Goal: Task Accomplishment & Management: Use online tool/utility

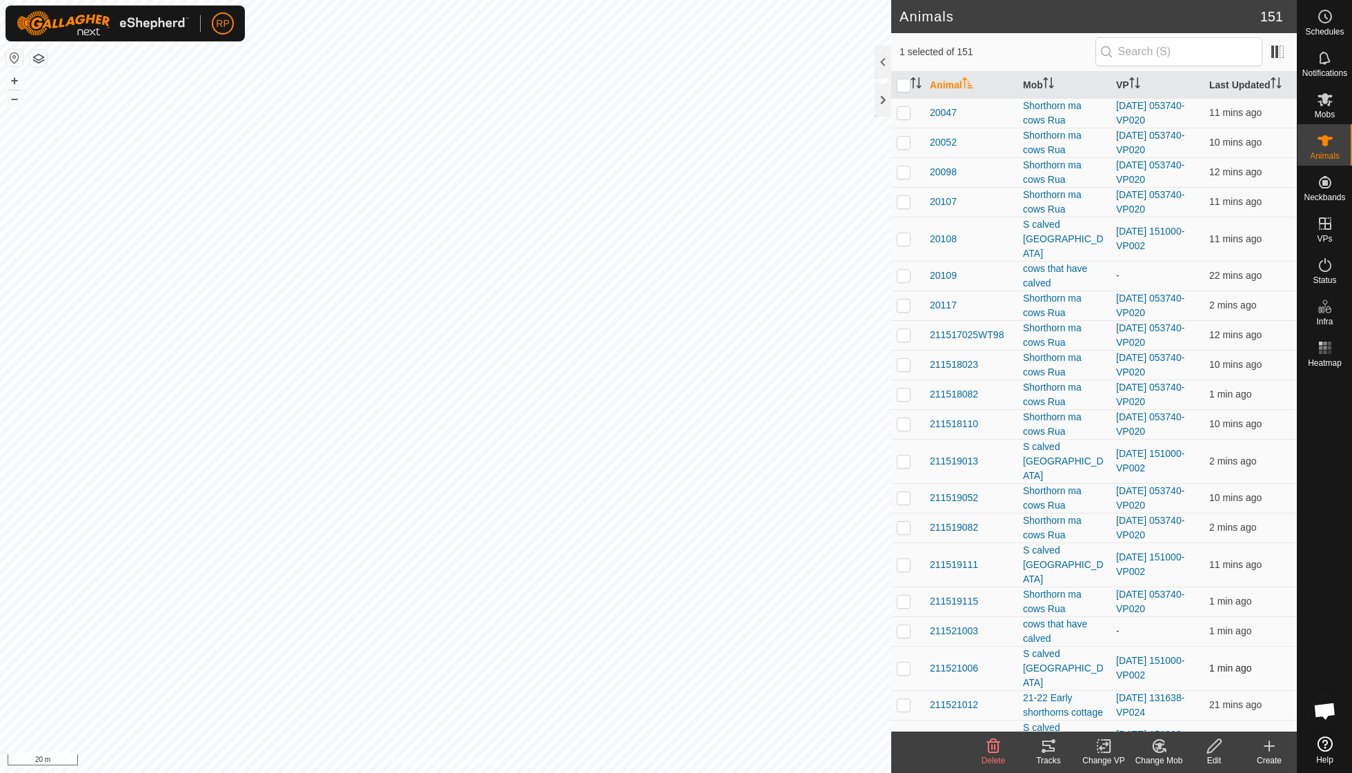
checkbox input "false"
checkbox input "true"
click at [1162, 748] on icon at bounding box center [1159, 745] width 17 height 17
click at [1171, 686] on link "Choose Mob..." at bounding box center [1200, 686] width 137 height 28
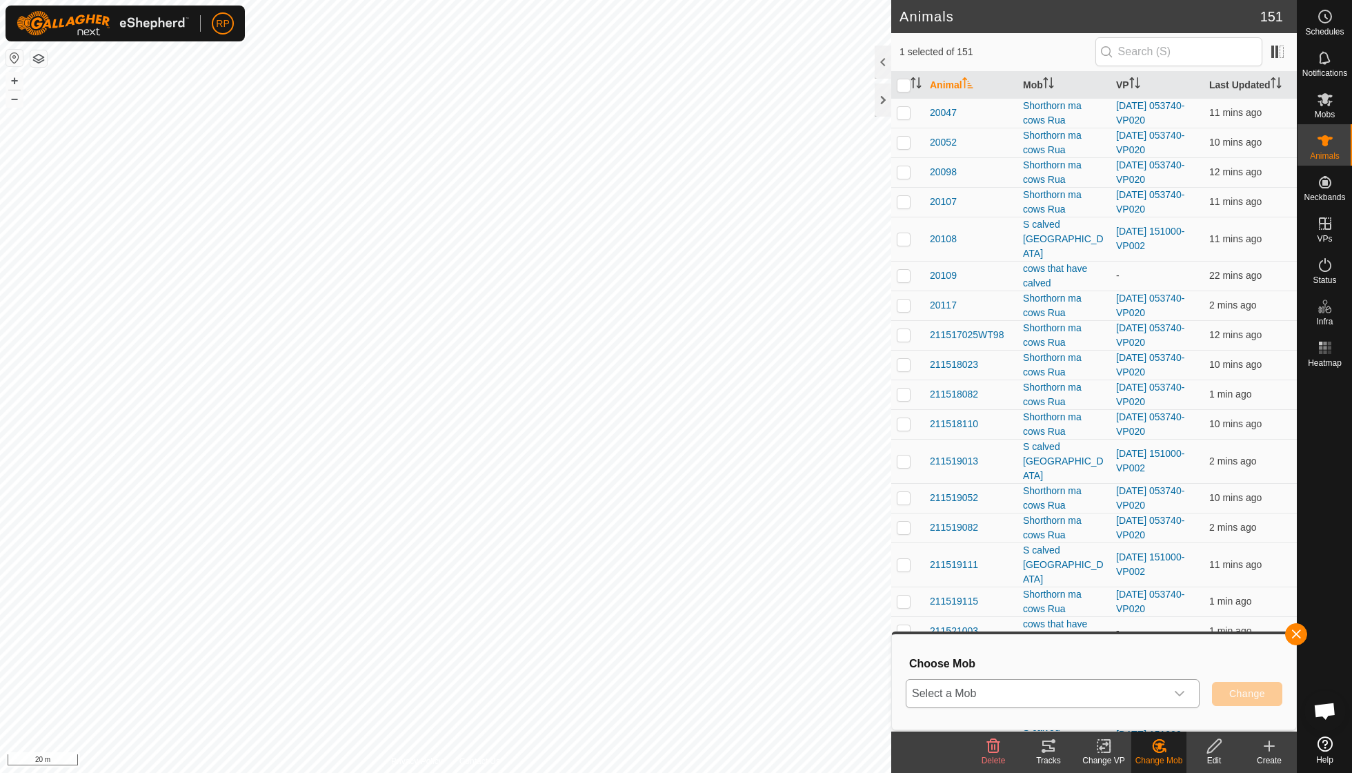
click at [1179, 693] on icon "dropdown trigger" at bounding box center [1179, 693] width 11 height 11
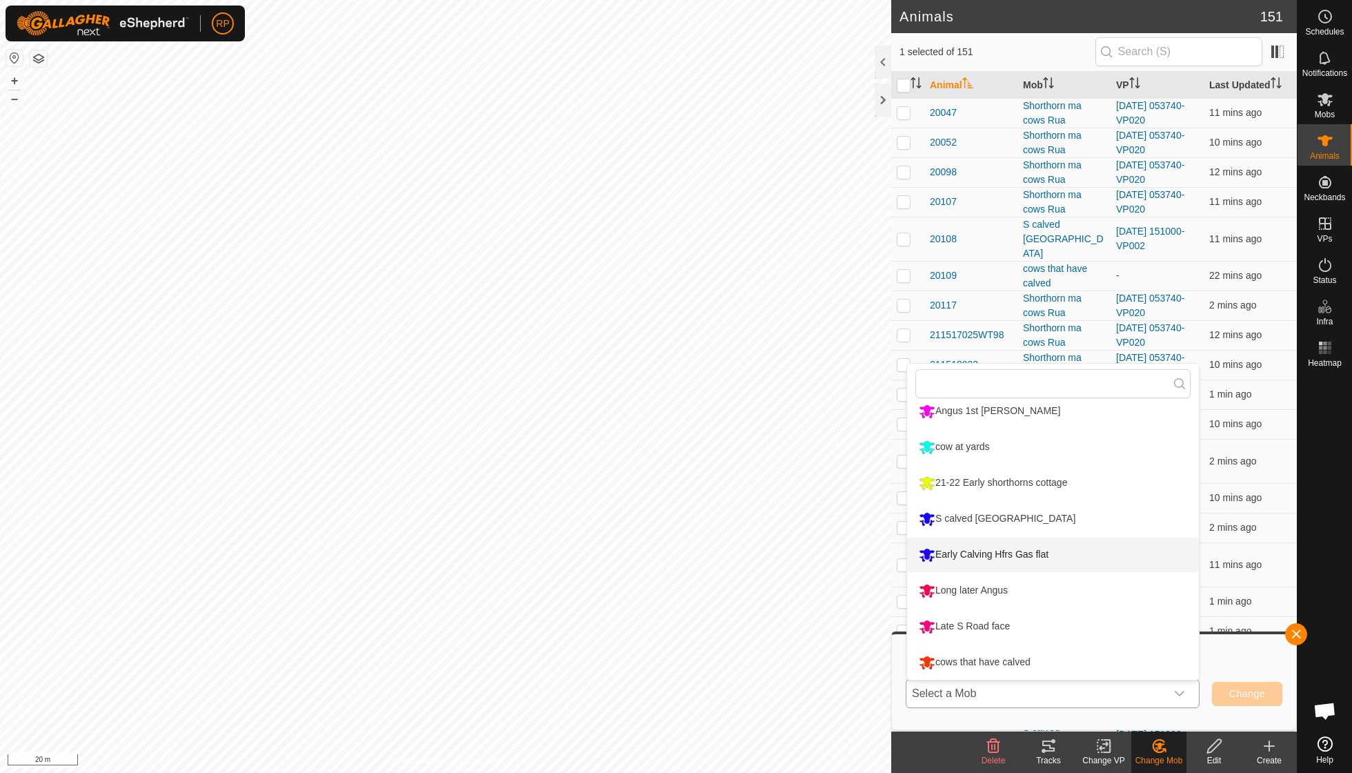
scroll to position [189, 0]
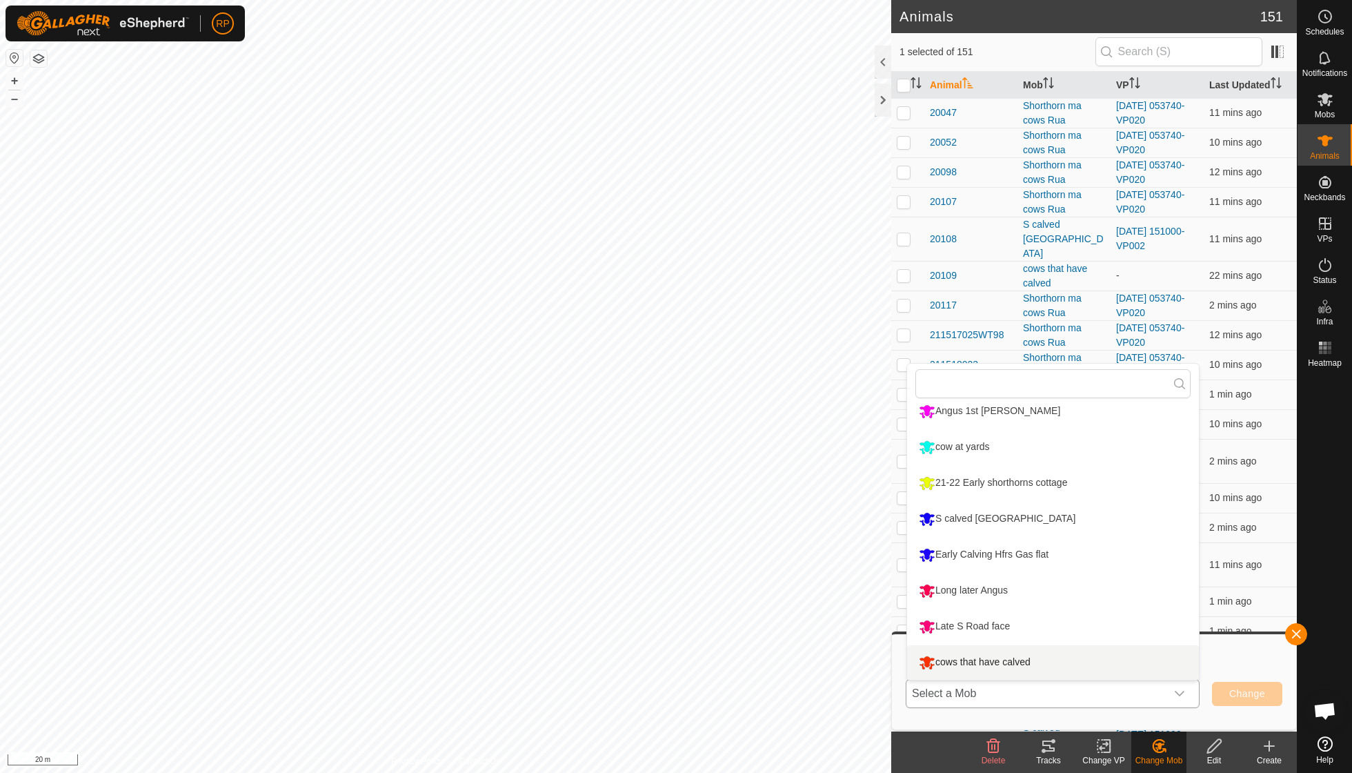
click at [1030, 660] on li "cows that have calved" at bounding box center [1053, 662] width 292 height 34
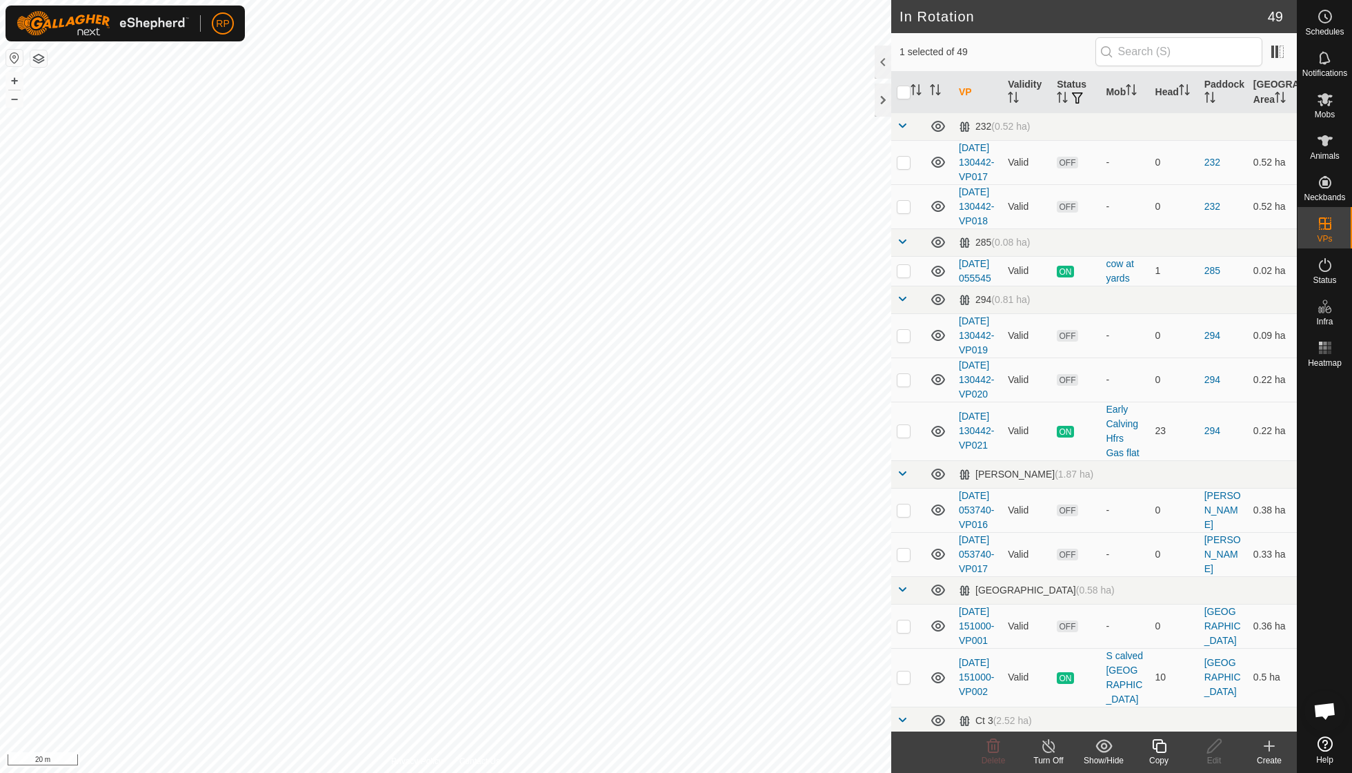
click at [1162, 749] on icon at bounding box center [1159, 745] width 17 height 17
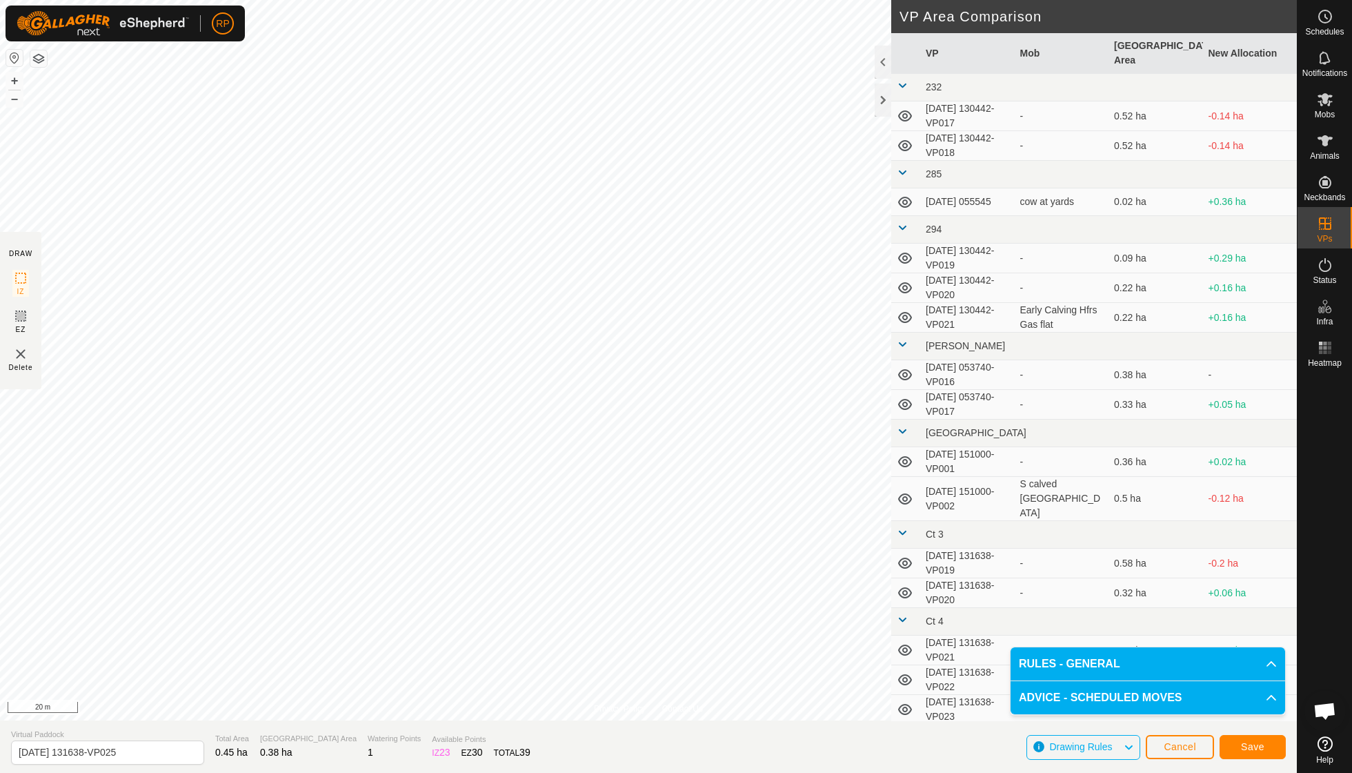
click at [1243, 745] on span "Save" at bounding box center [1252, 746] width 23 height 11
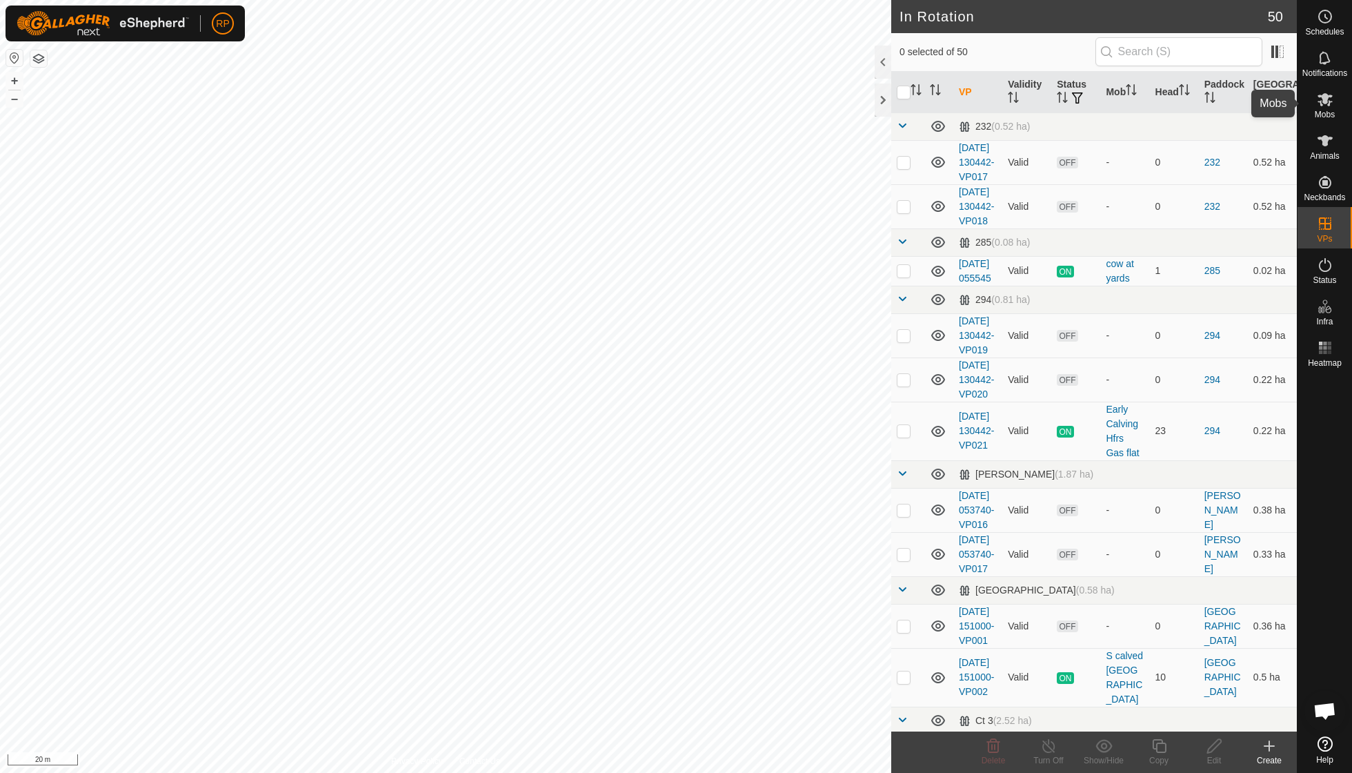
click at [1323, 110] on span "Mobs" at bounding box center [1325, 114] width 20 height 8
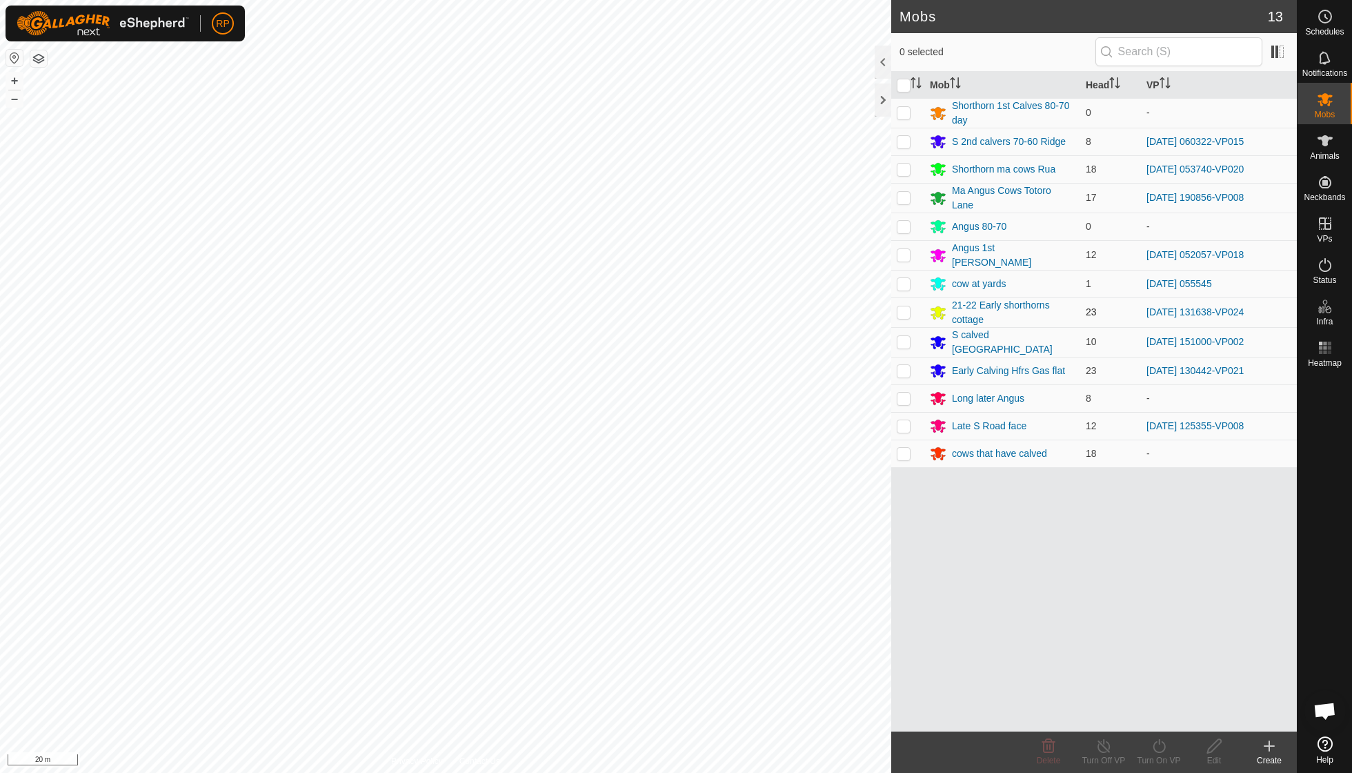
click at [906, 310] on p-checkbox at bounding box center [904, 311] width 14 height 11
checkbox input "true"
click at [1157, 749] on icon at bounding box center [1159, 745] width 17 height 17
click at [1159, 712] on link "Now" at bounding box center [1200, 715] width 137 height 28
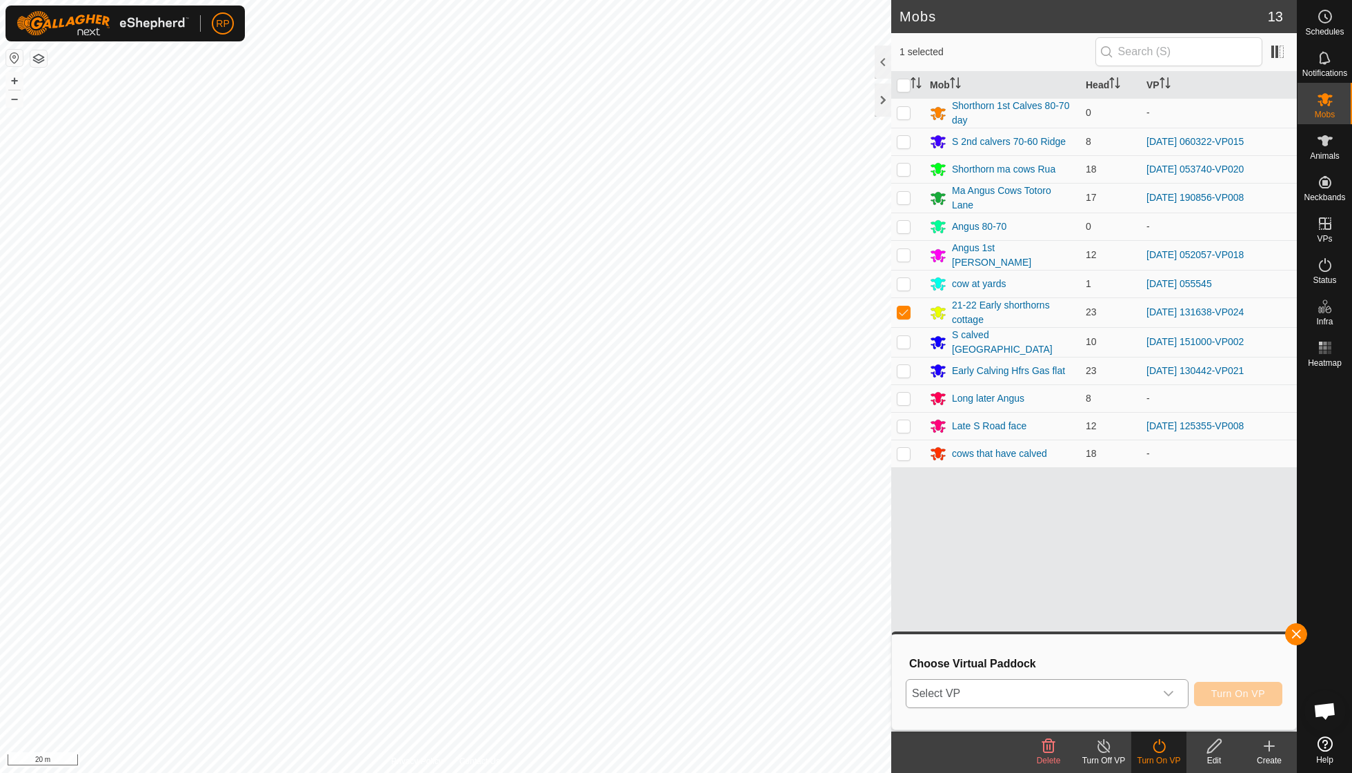
click at [1173, 694] on icon "dropdown trigger" at bounding box center [1168, 693] width 11 height 11
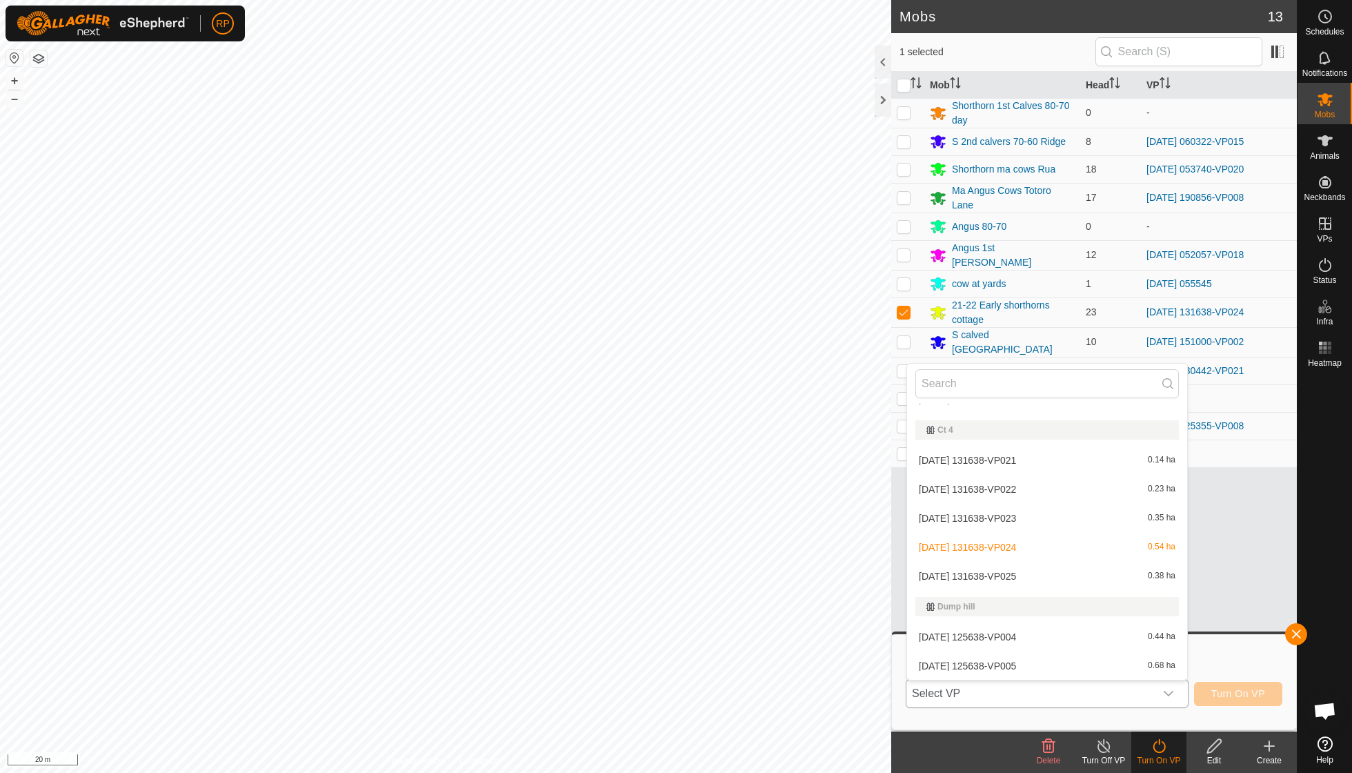
scroll to position [542, 0]
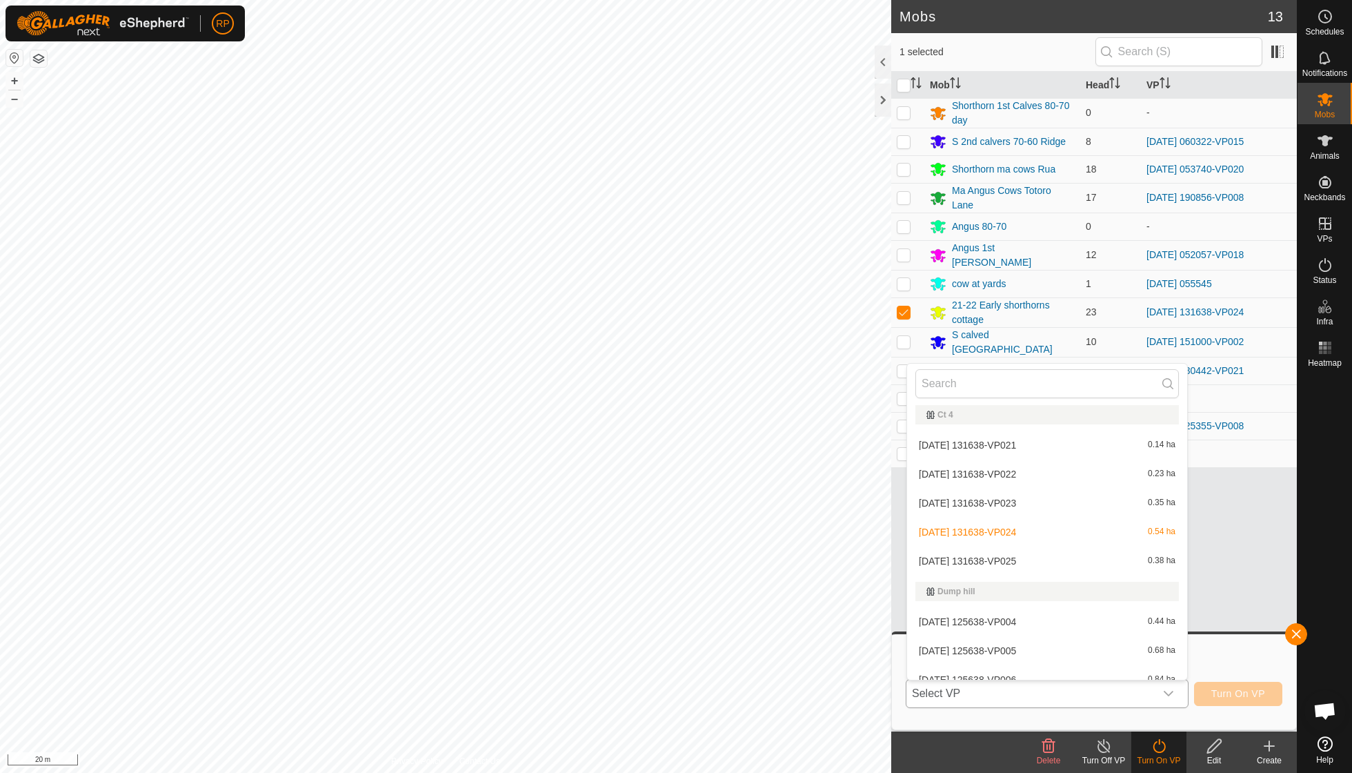
click at [1021, 547] on li "[DATE] 131638-VP025 0.38 ha" at bounding box center [1047, 561] width 280 height 28
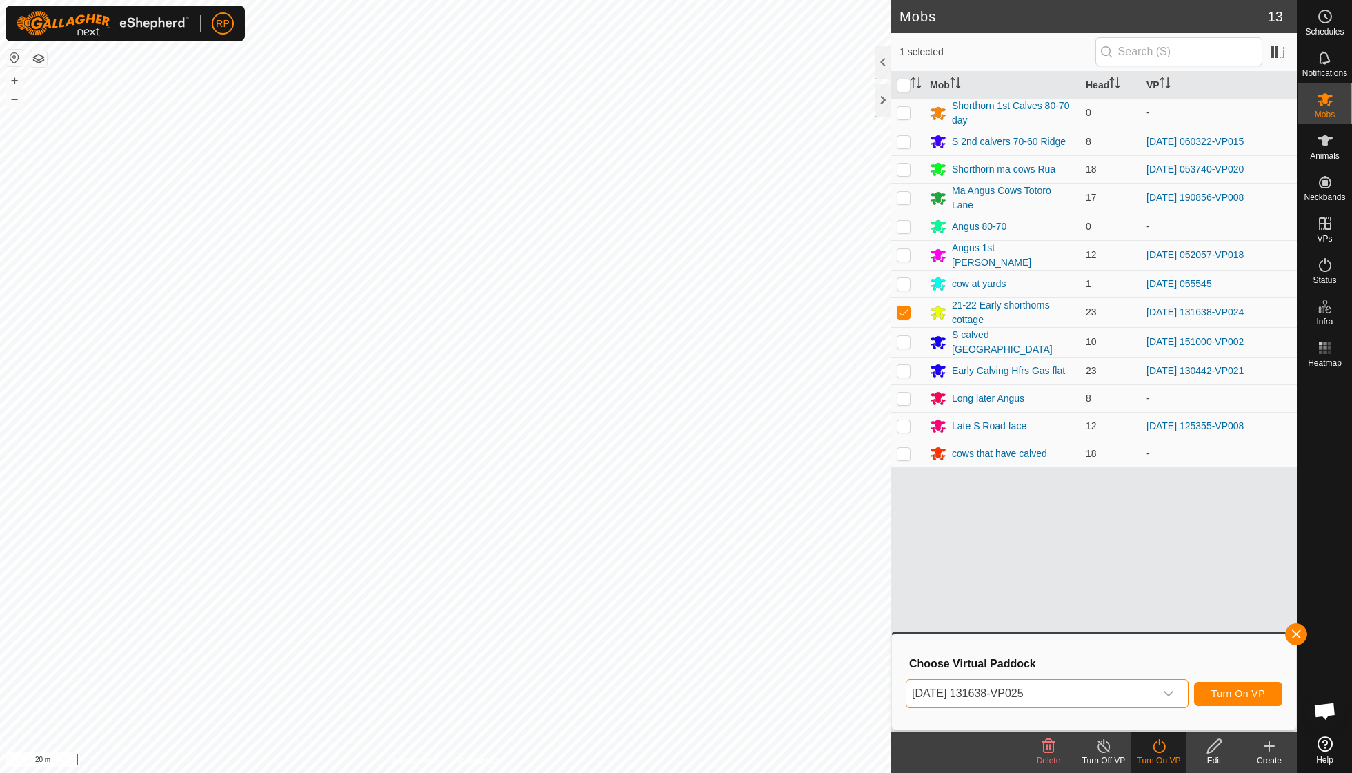
click at [1240, 695] on span "Turn On VP" at bounding box center [1238, 693] width 54 height 11
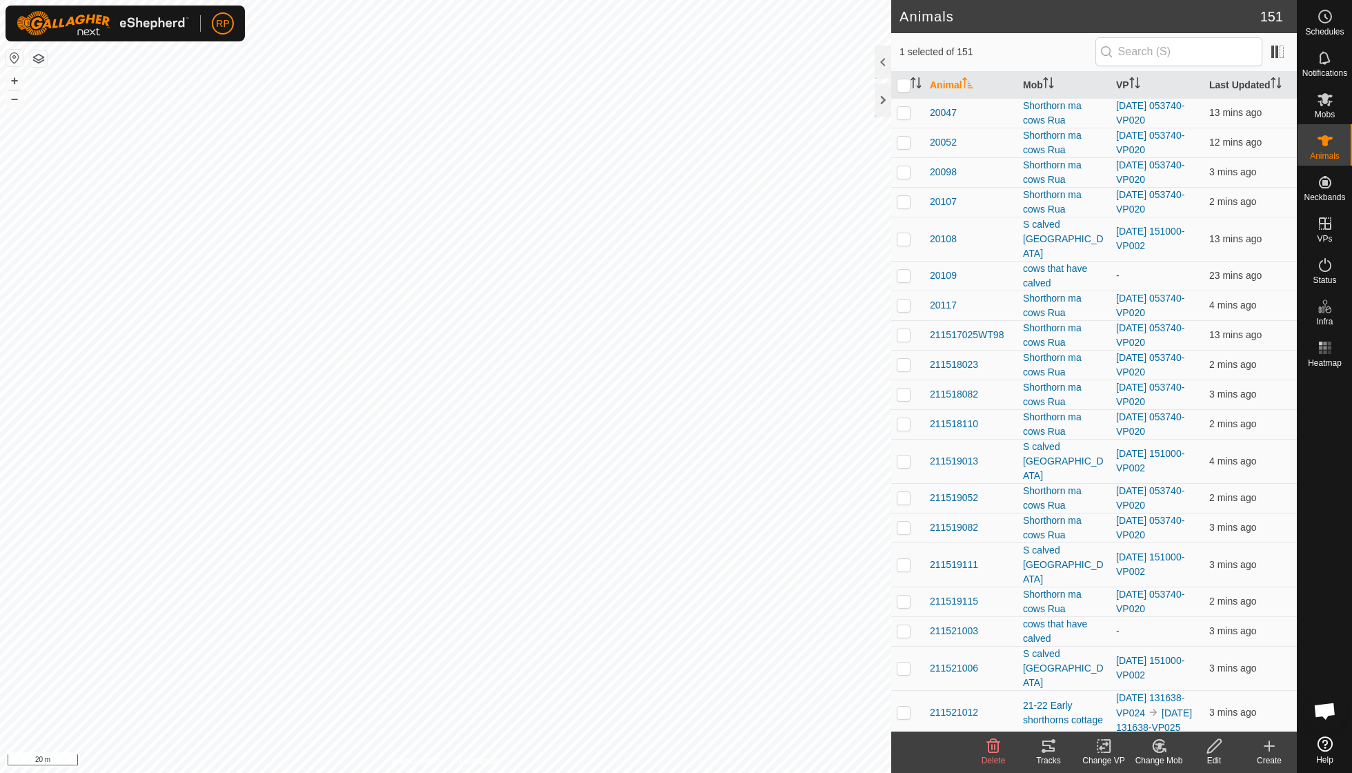
click at [1158, 749] on icon at bounding box center [1156, 748] width 3 height 4
click at [1174, 679] on link "Choose Mob..." at bounding box center [1200, 686] width 137 height 28
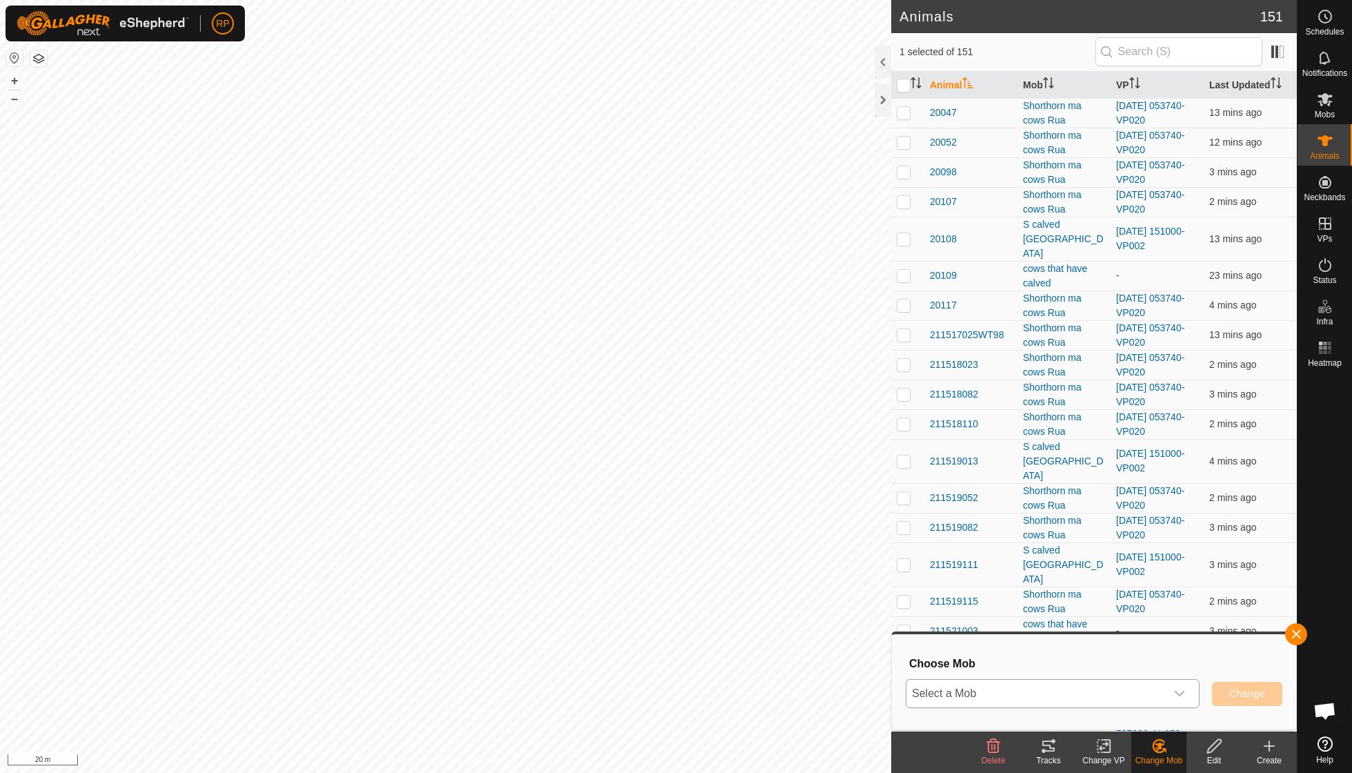
click at [1176, 691] on icon "dropdown trigger" at bounding box center [1180, 694] width 10 height 6
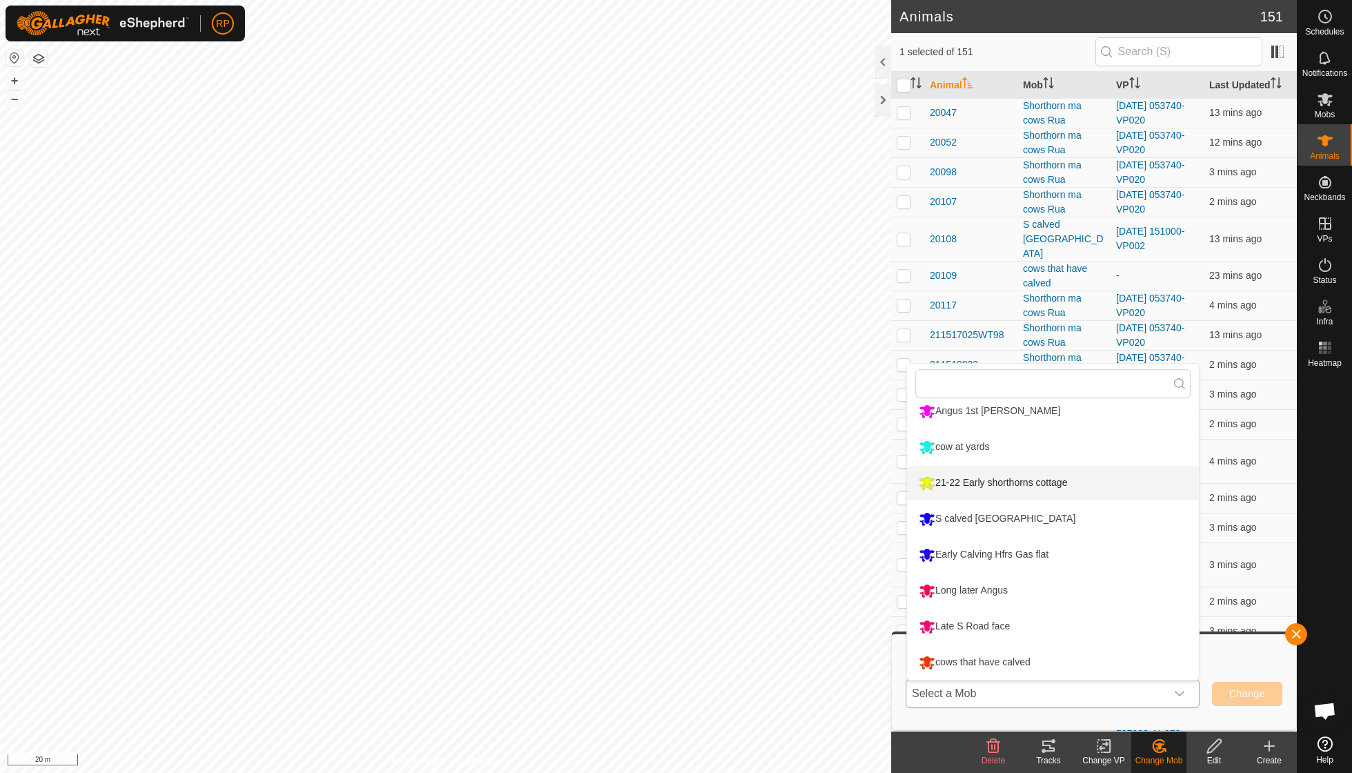
scroll to position [189, 0]
click at [1022, 658] on li "cows that have calved" at bounding box center [1053, 662] width 292 height 34
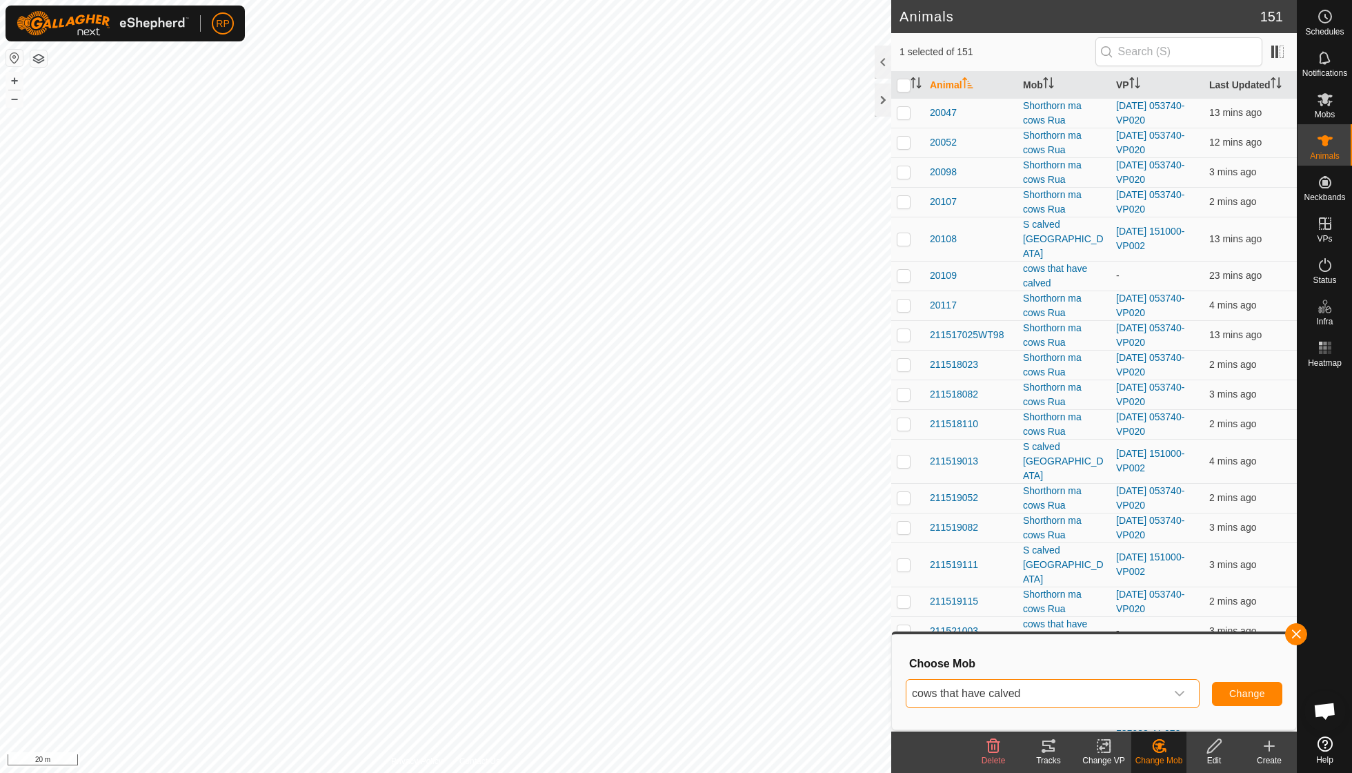
click at [1243, 695] on span "Change" at bounding box center [1247, 693] width 36 height 11
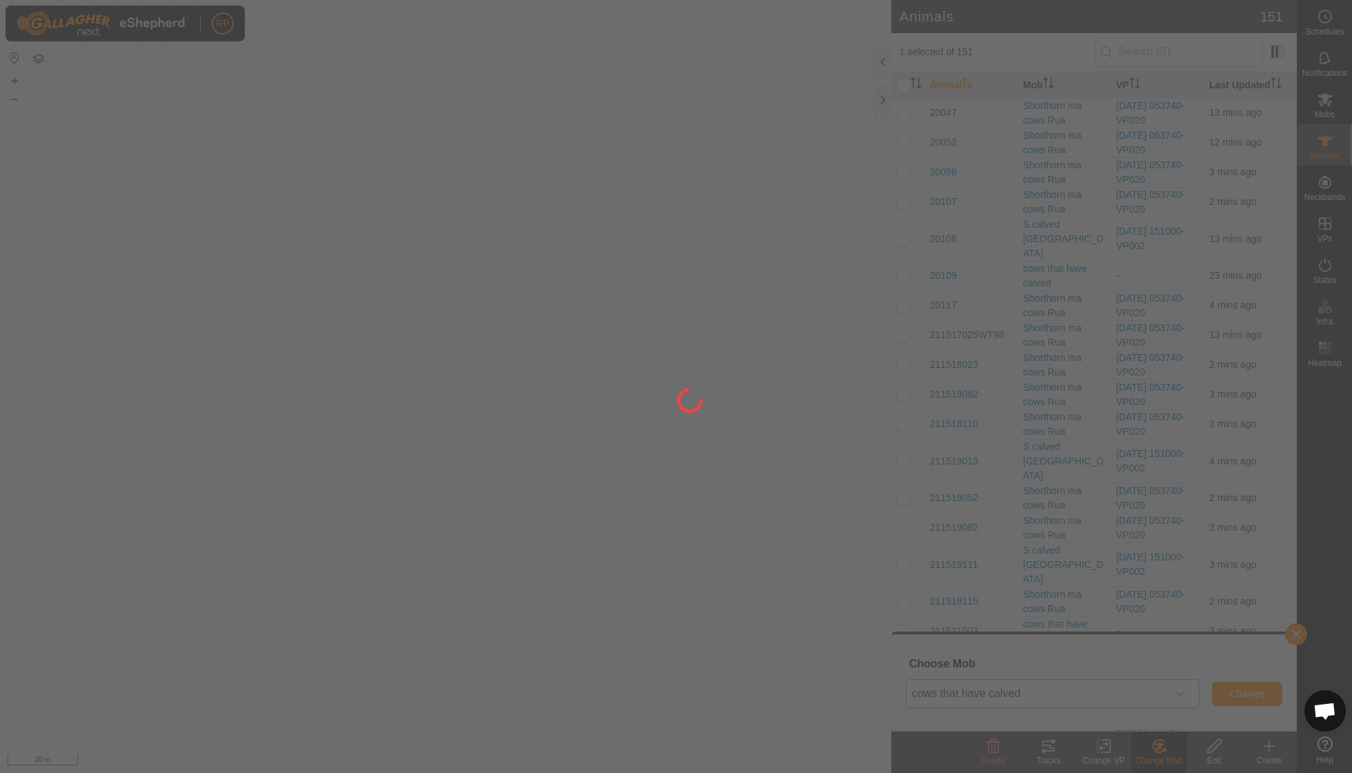
checkbox input "false"
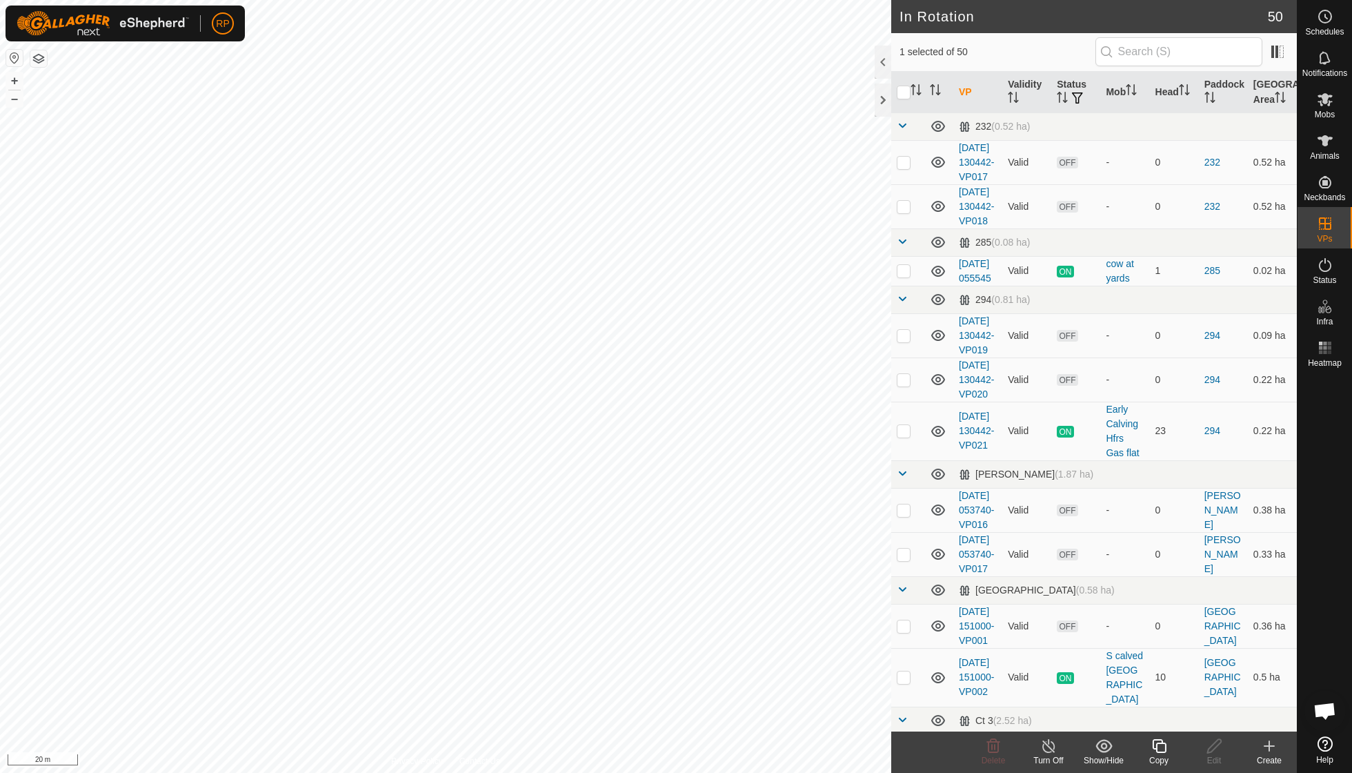
click at [1154, 748] on icon at bounding box center [1159, 745] width 17 height 17
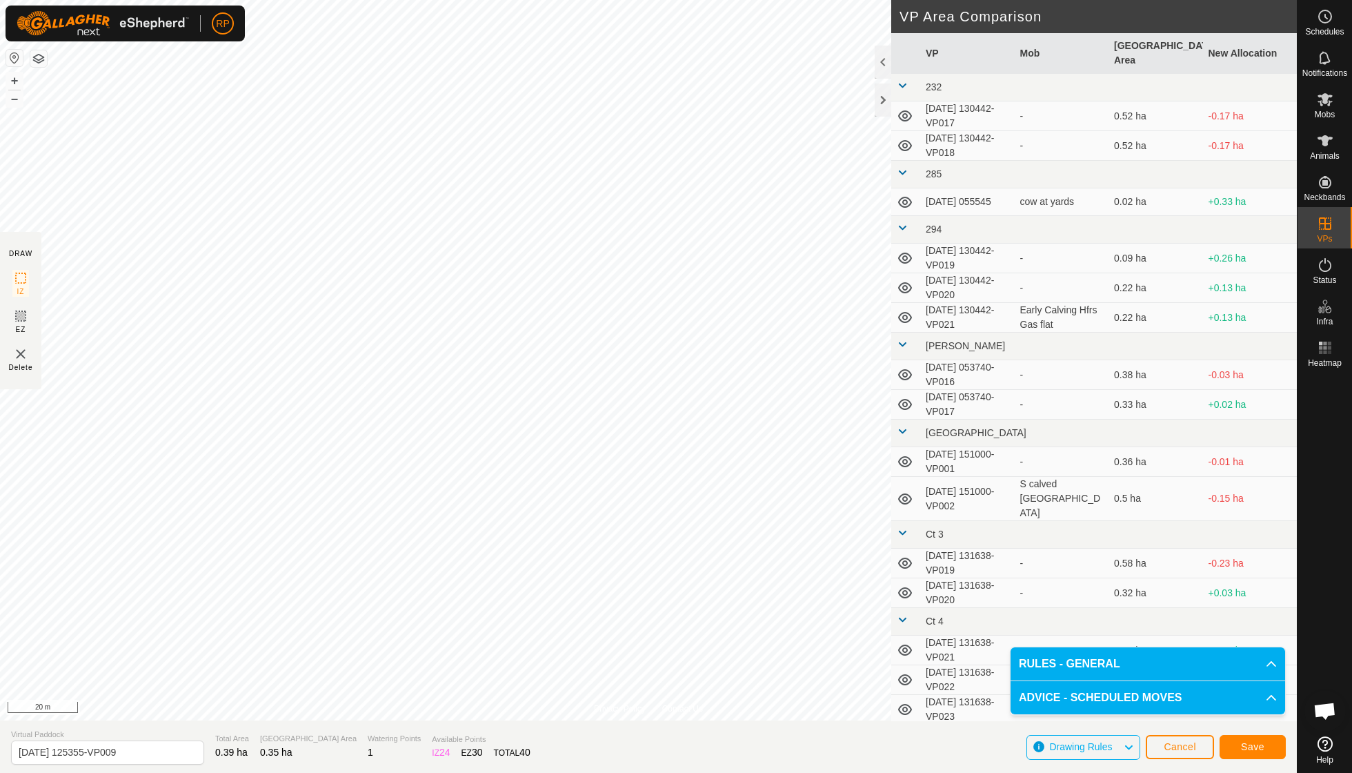
click at [1254, 749] on span "Save" at bounding box center [1252, 746] width 23 height 11
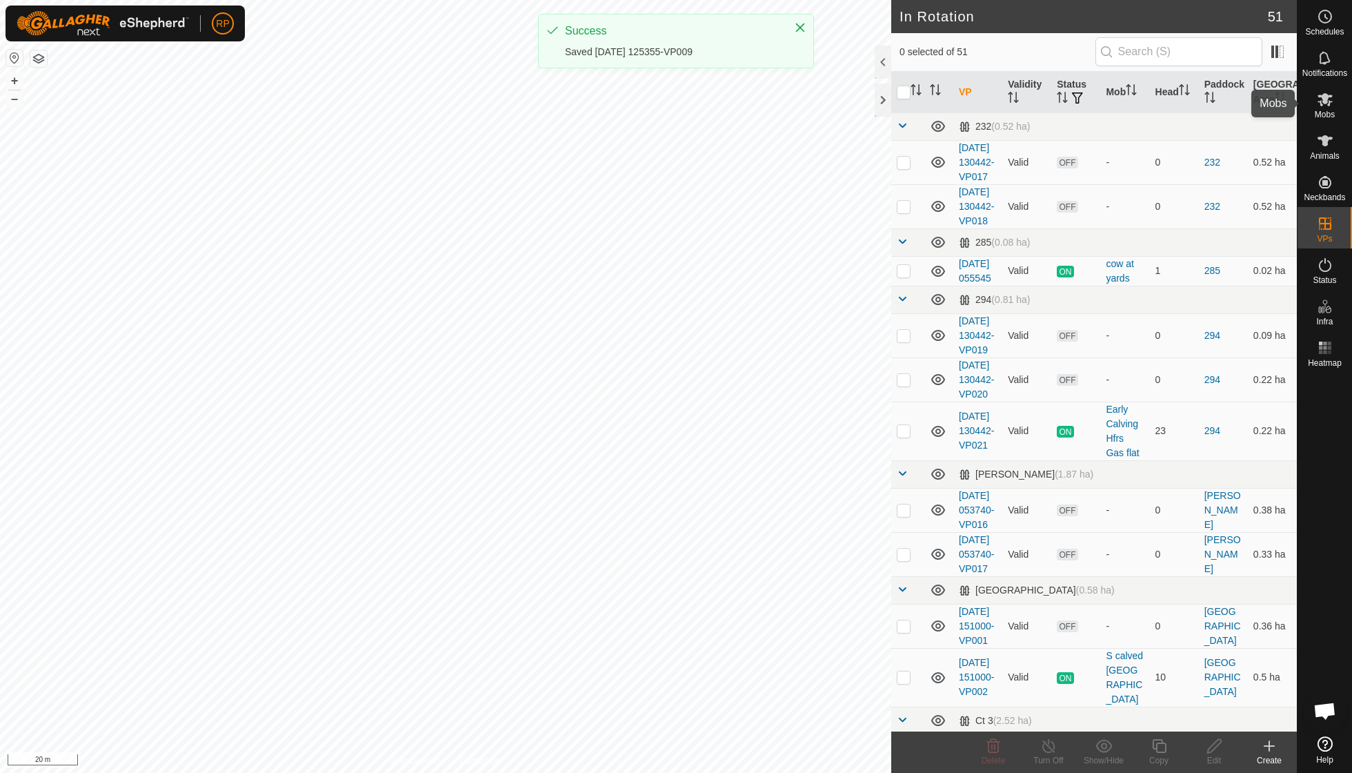
click at [1325, 108] on es-mob-svg-icon at bounding box center [1325, 99] width 25 height 22
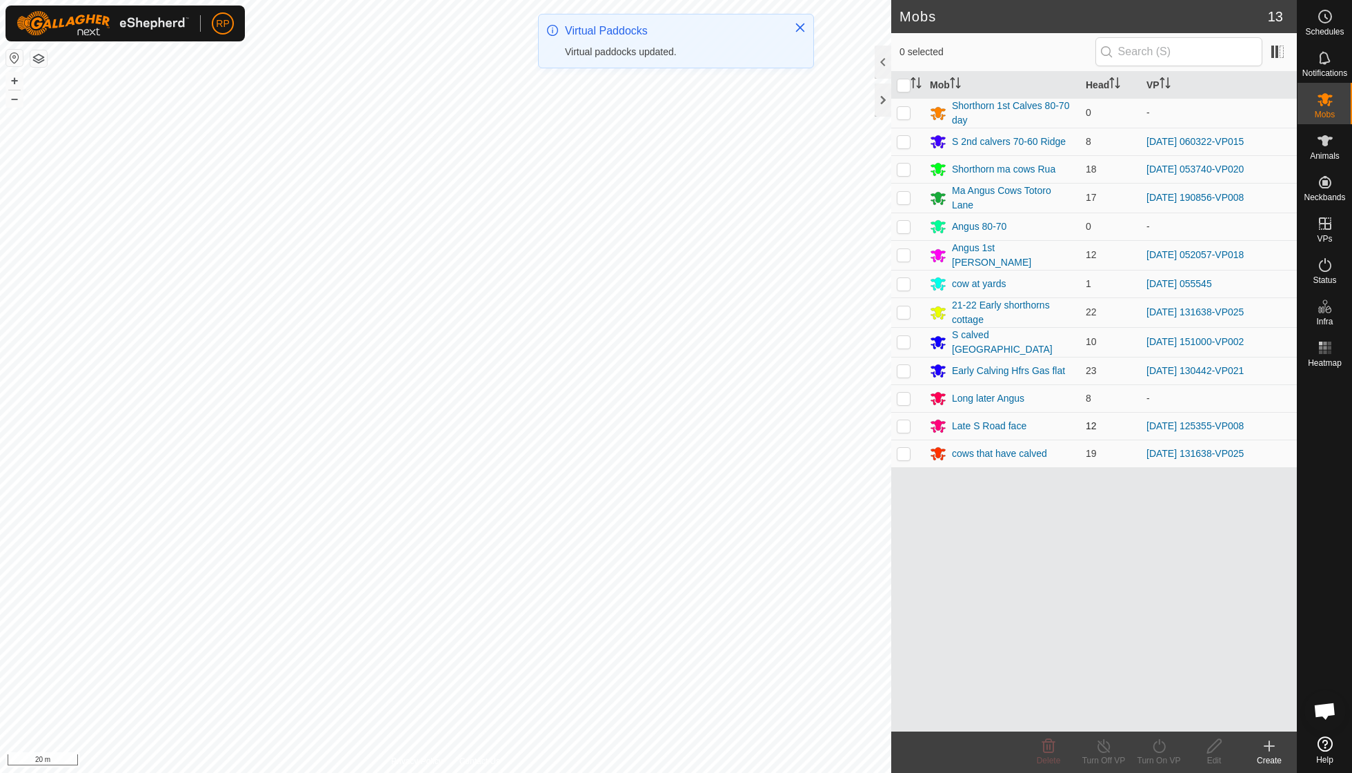
click at [907, 420] on p-checkbox at bounding box center [904, 425] width 14 height 11
checkbox input "true"
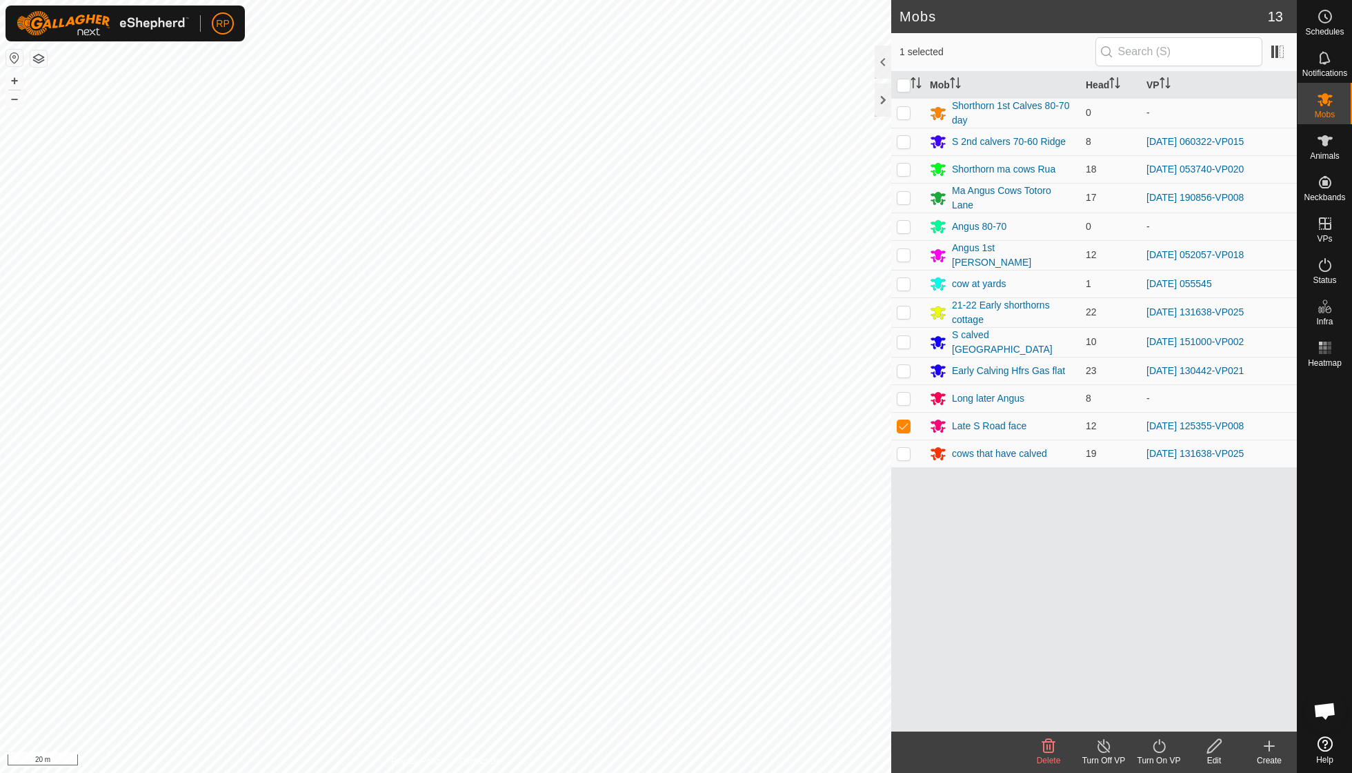
click at [1162, 744] on icon at bounding box center [1159, 745] width 17 height 17
click at [1151, 711] on link "Now" at bounding box center [1200, 715] width 137 height 28
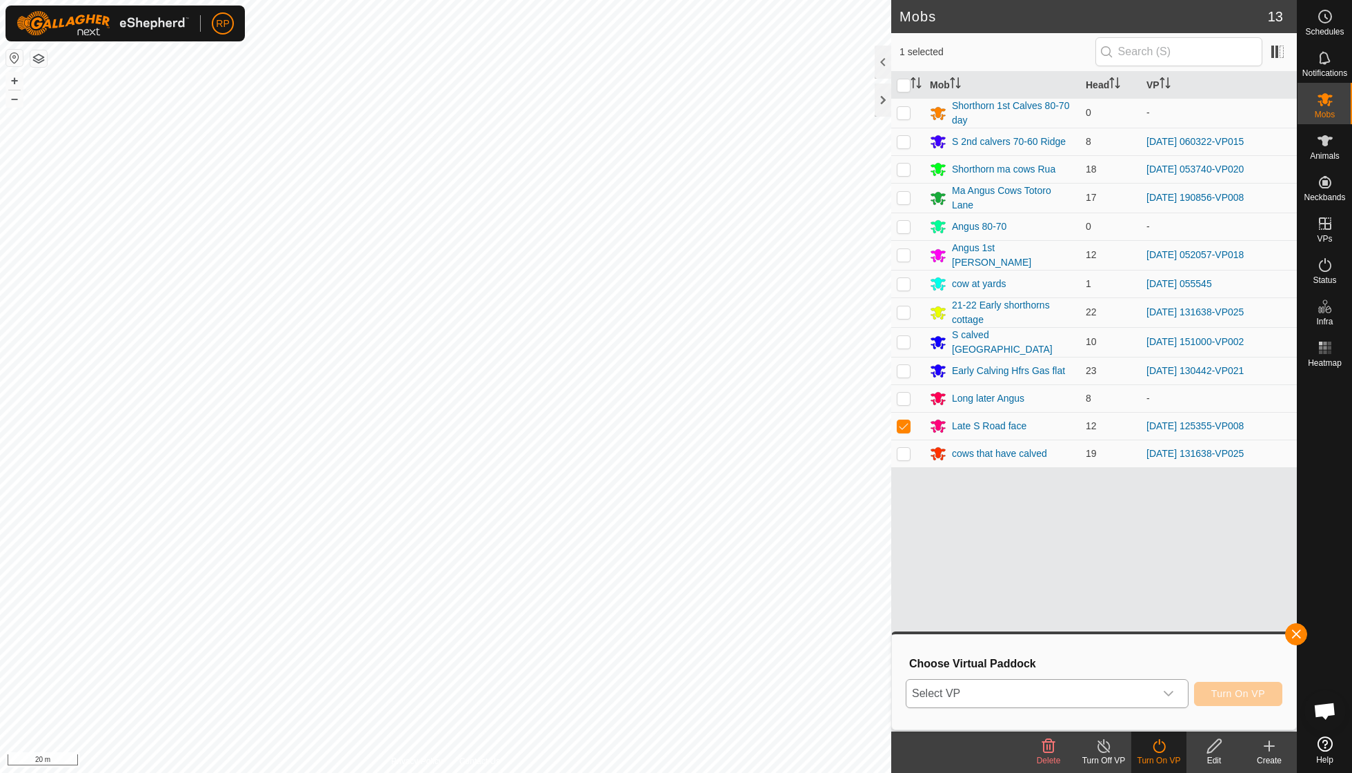
click at [1169, 691] on icon "dropdown trigger" at bounding box center [1168, 693] width 11 height 11
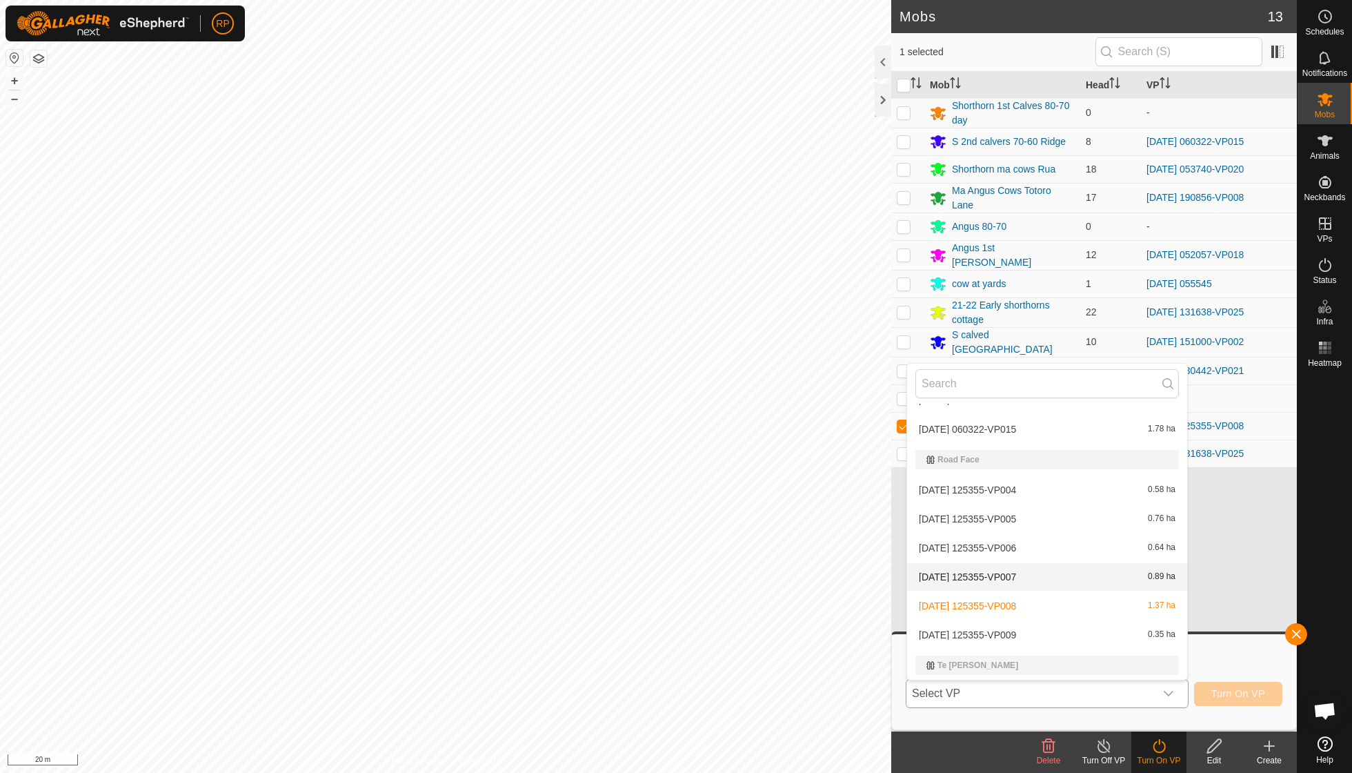
scroll to position [1623, 0]
click at [1027, 619] on li "[DATE] 125355-VP009 0.35 ha" at bounding box center [1047, 633] width 280 height 28
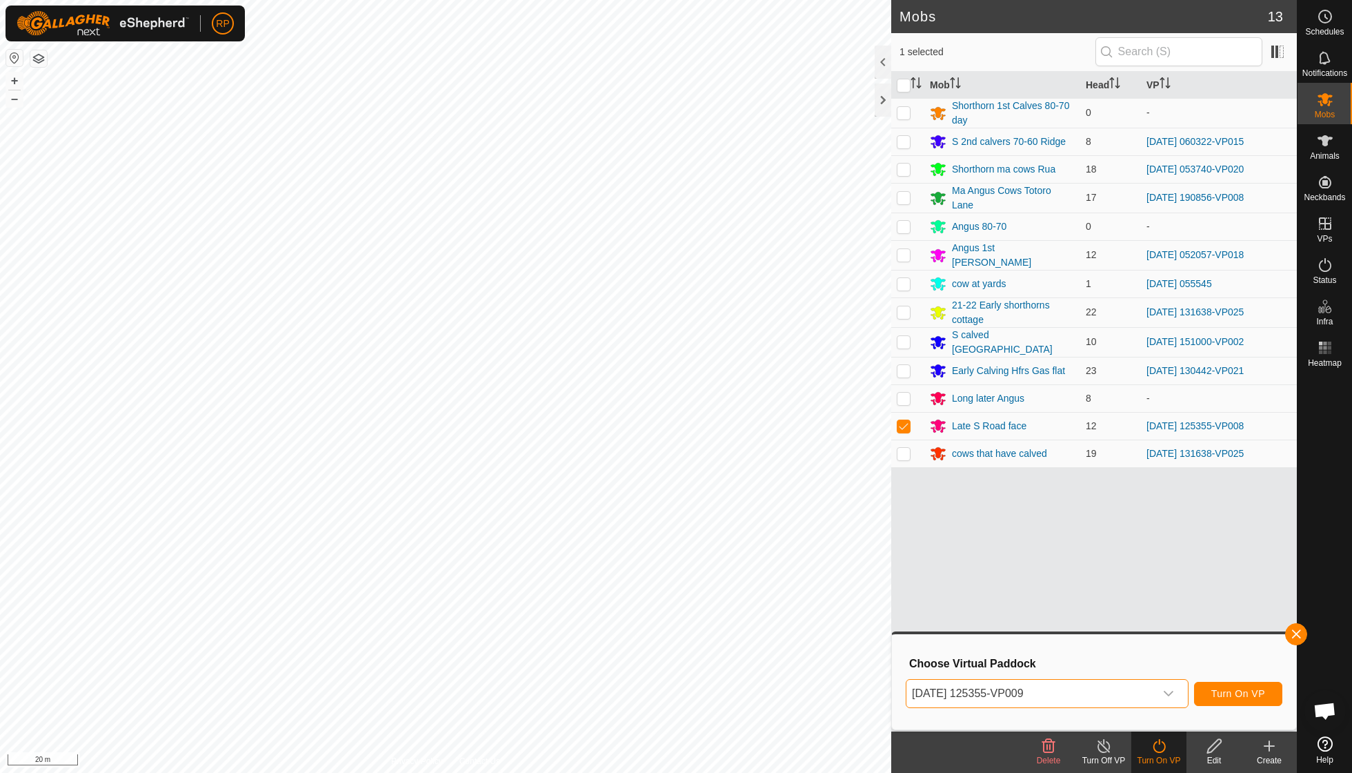
click at [1247, 693] on span "Turn On VP" at bounding box center [1238, 693] width 54 height 11
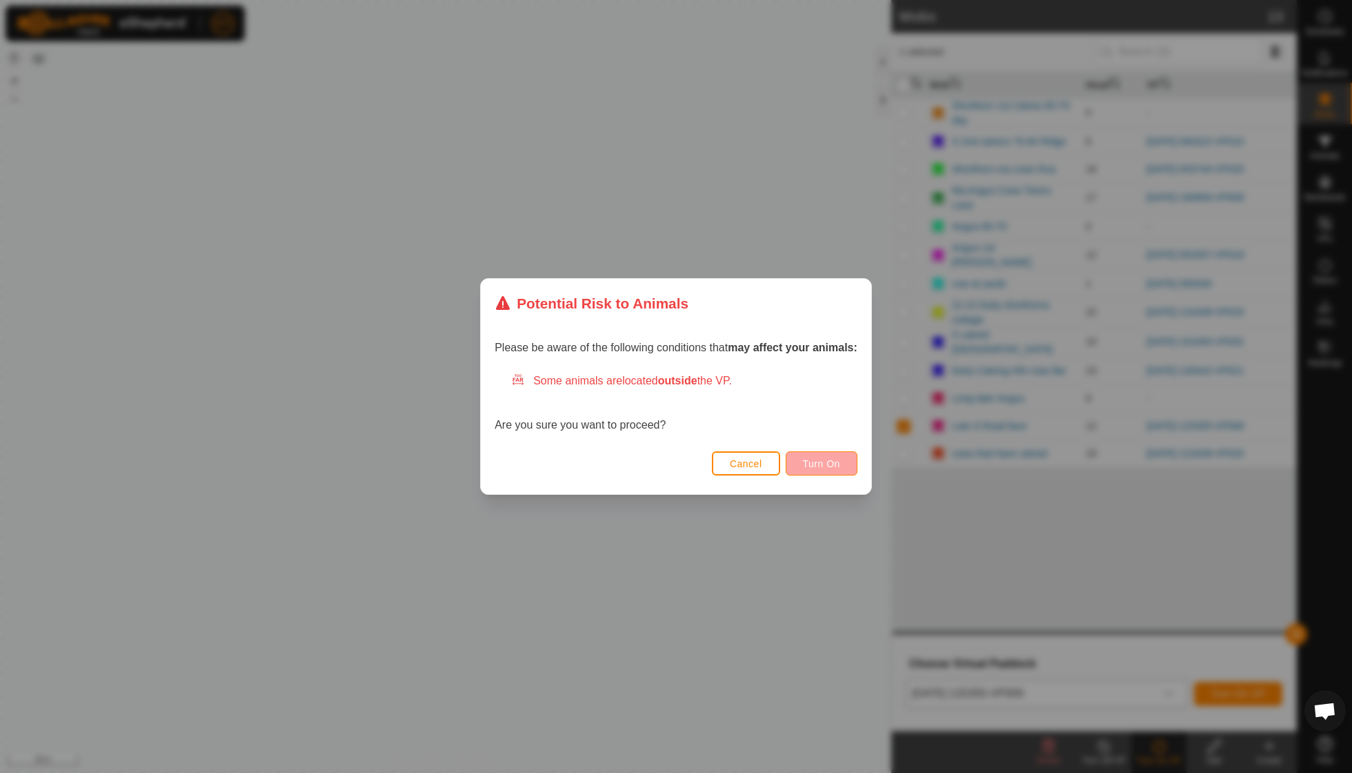
click at [821, 462] on span "Turn On" at bounding box center [821, 463] width 37 height 11
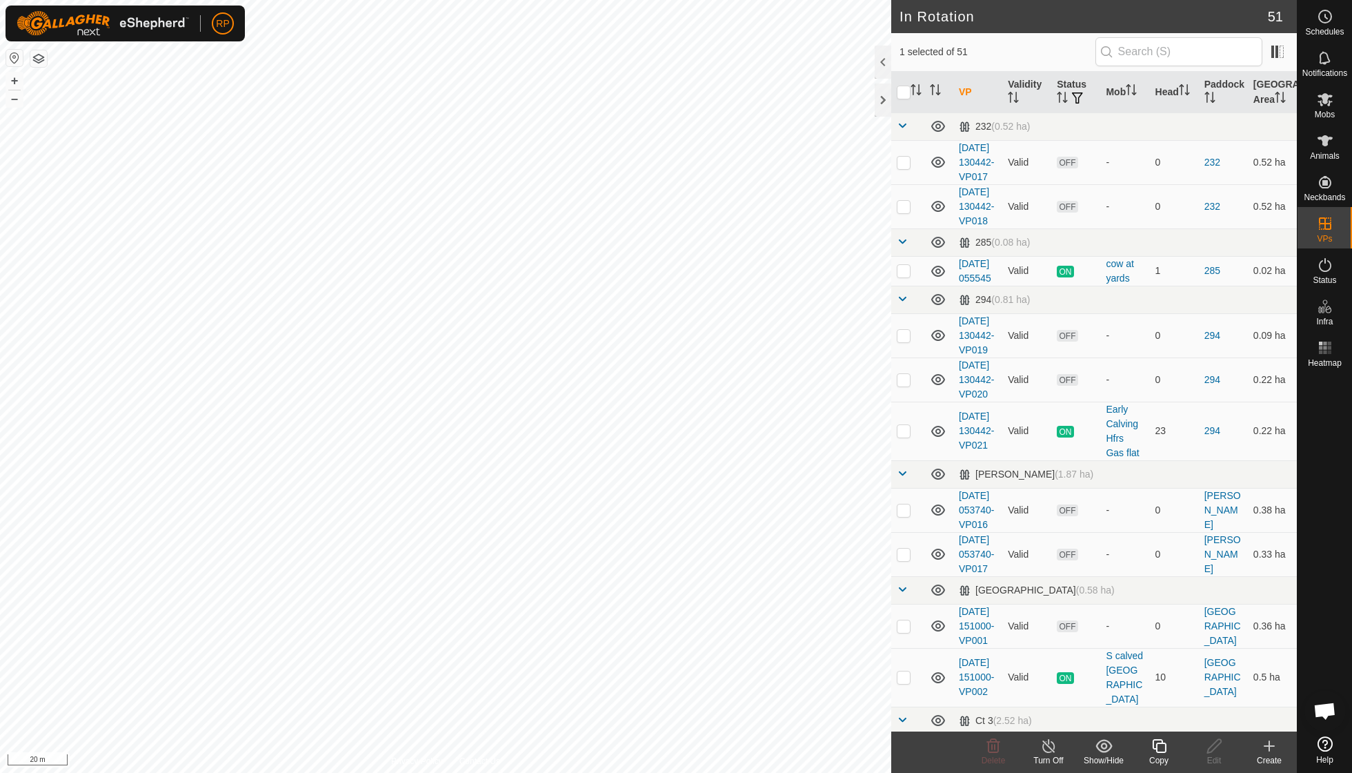
click at [1160, 754] on div "Copy" at bounding box center [1158, 760] width 55 height 12
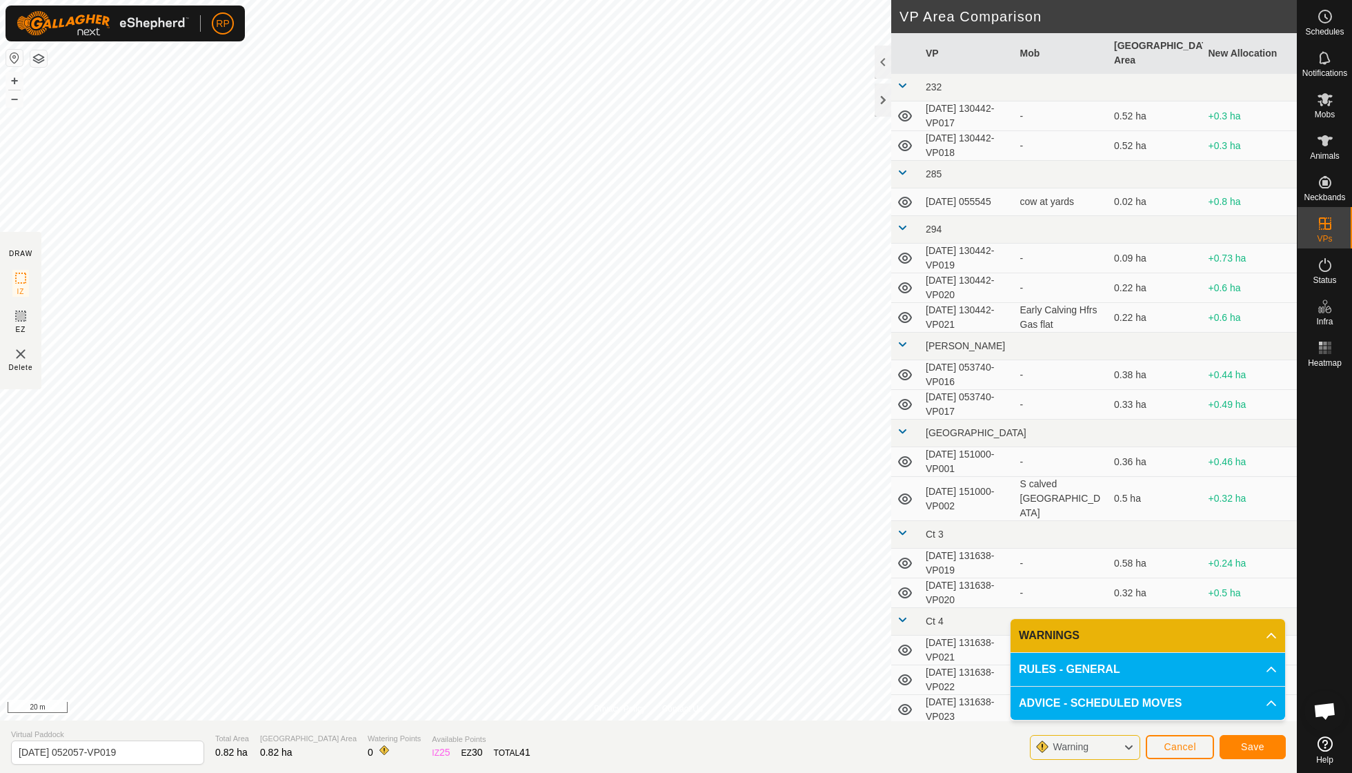
click at [1249, 743] on span "Save" at bounding box center [1252, 746] width 23 height 11
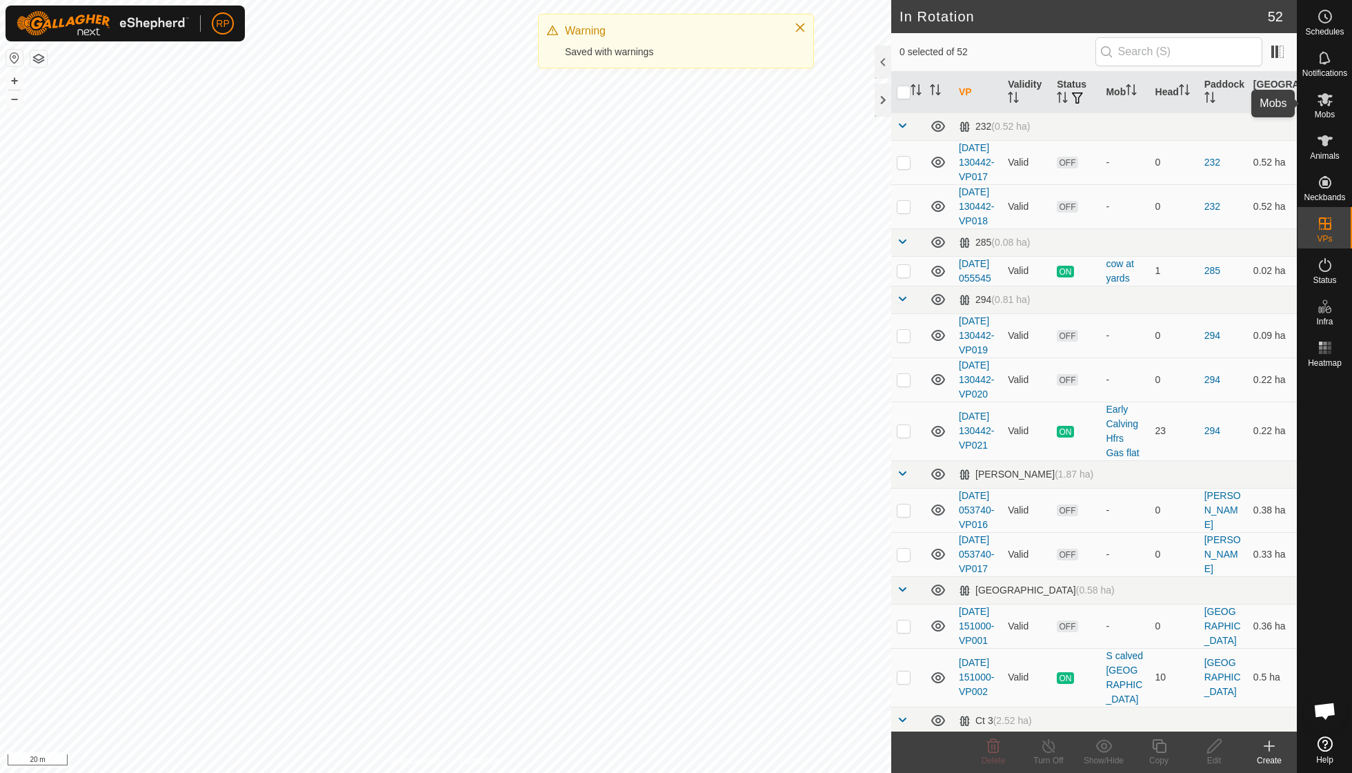
click at [1326, 108] on es-mob-svg-icon at bounding box center [1325, 99] width 25 height 22
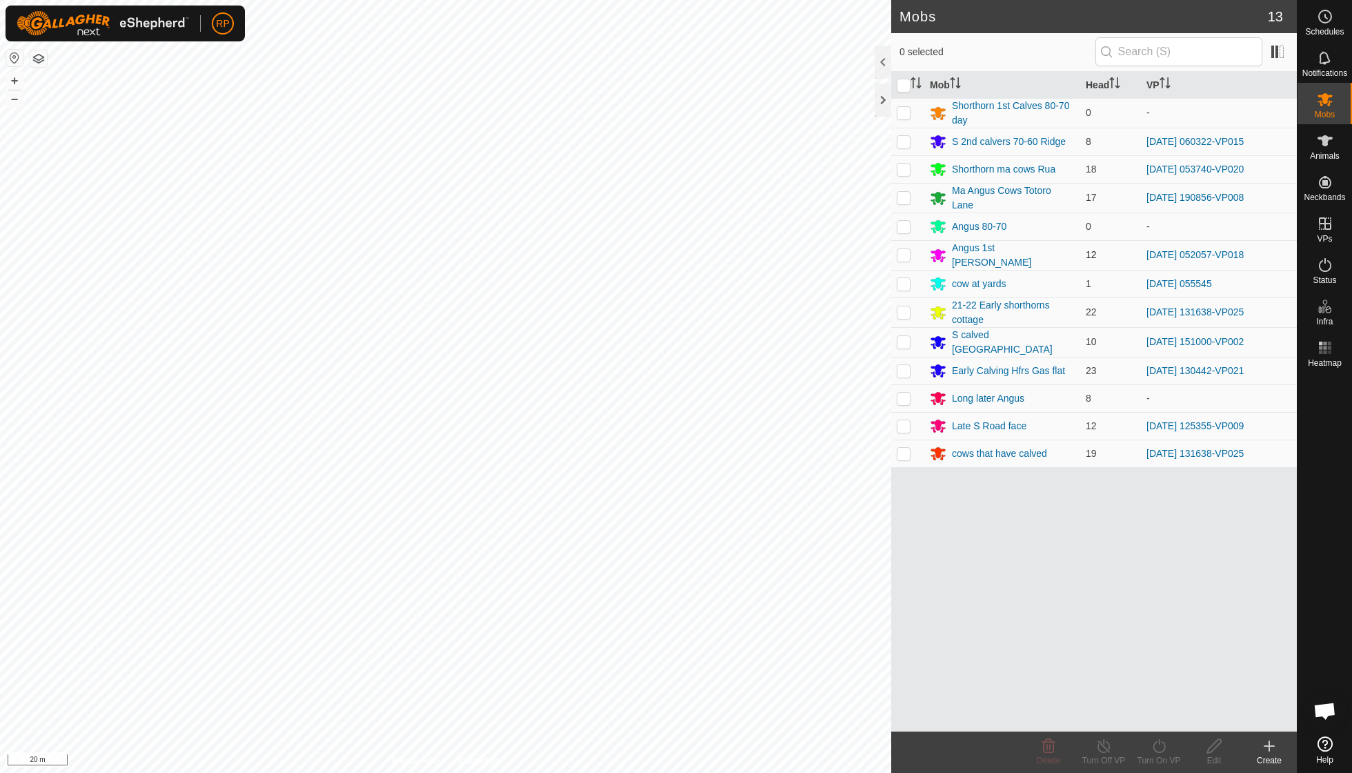
click at [904, 249] on p-checkbox at bounding box center [904, 254] width 14 height 11
checkbox input "true"
click at [1155, 744] on icon at bounding box center [1159, 745] width 17 height 17
click at [1158, 716] on link "Now" at bounding box center [1200, 715] width 137 height 28
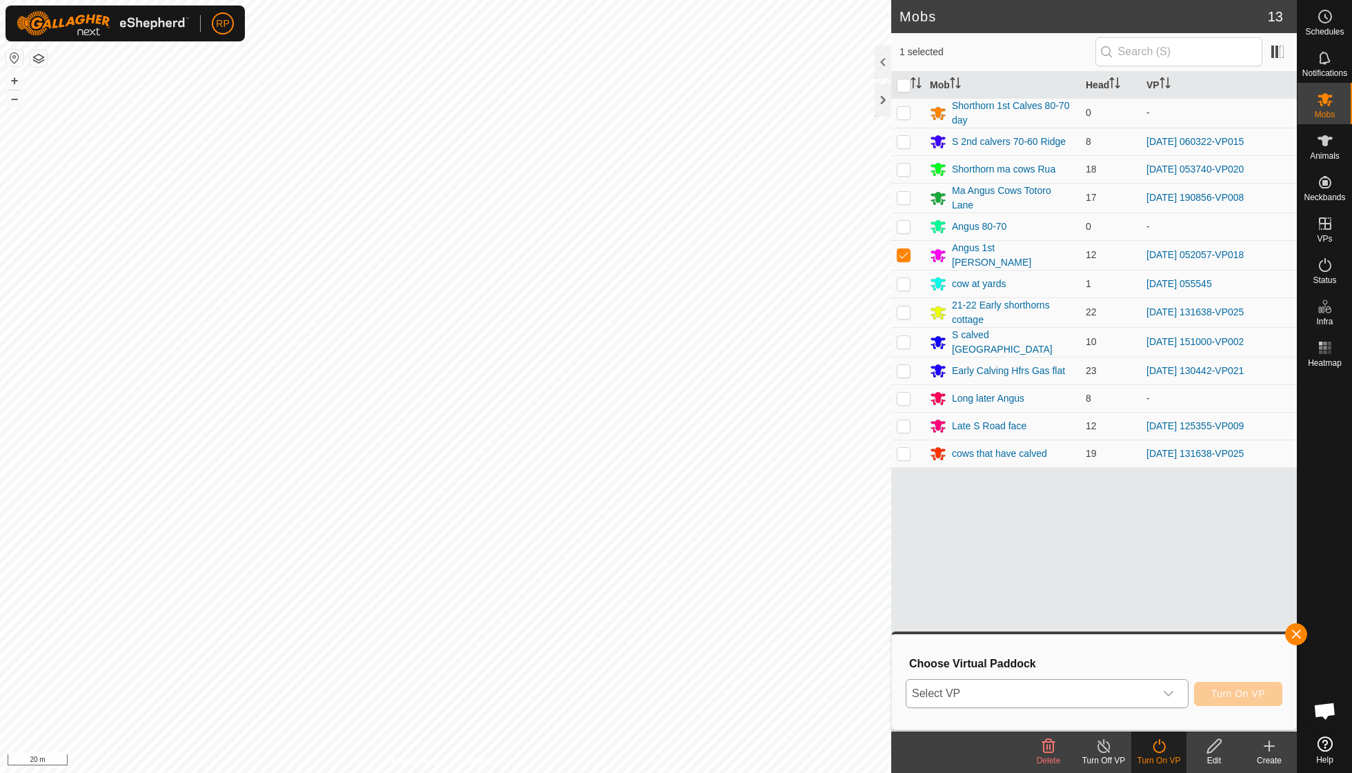
click at [1167, 690] on icon "dropdown trigger" at bounding box center [1168, 693] width 11 height 11
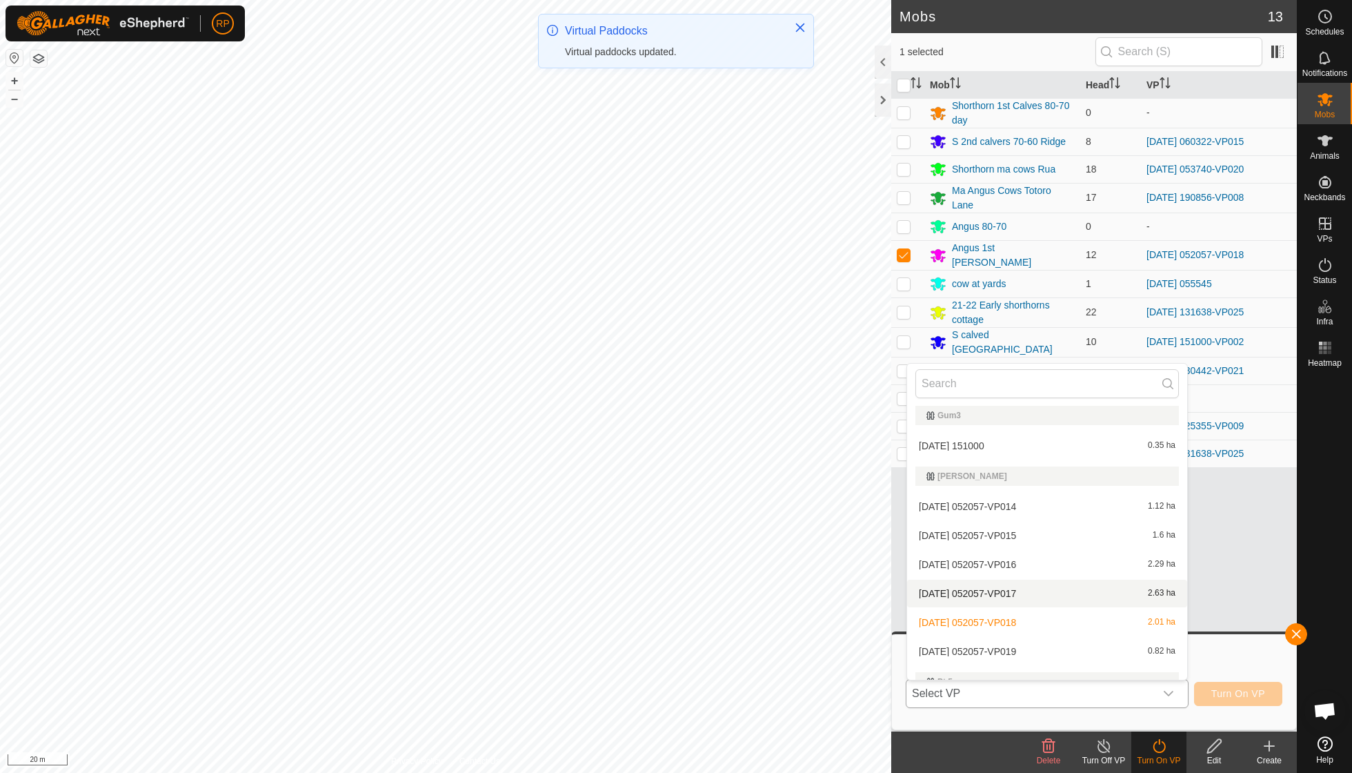
scroll to position [842, 0]
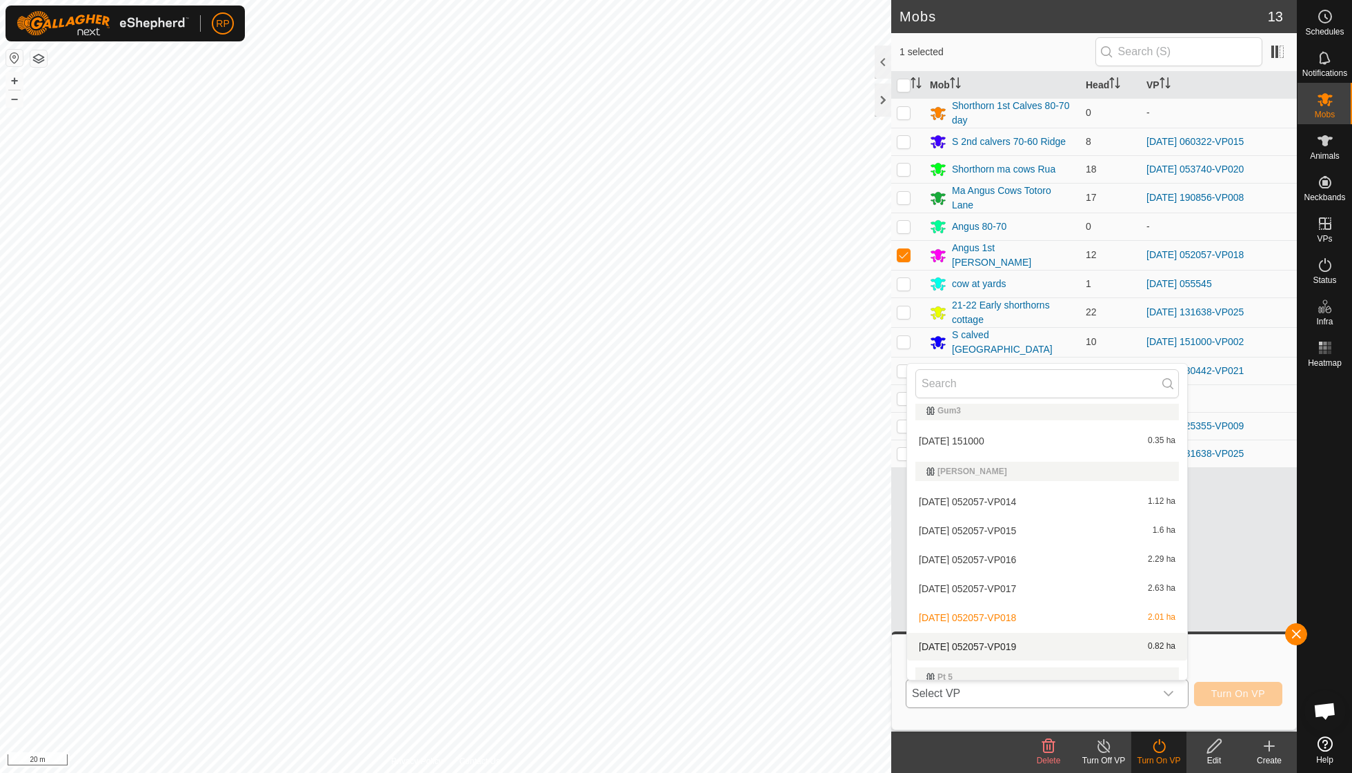
click at [1035, 635] on li "[DATE] 052057-VP019 0.82 ha" at bounding box center [1047, 647] width 280 height 28
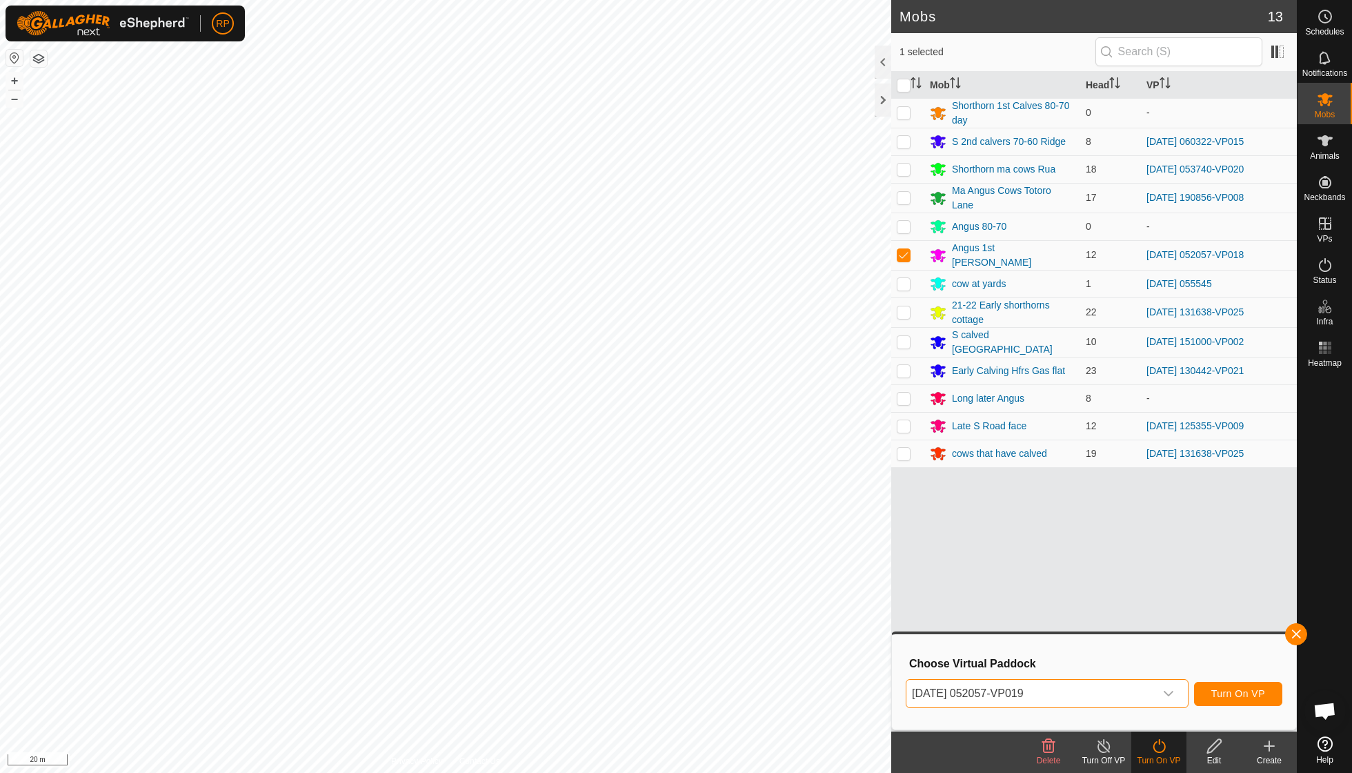
click at [1231, 698] on span "Turn On VP" at bounding box center [1238, 693] width 54 height 11
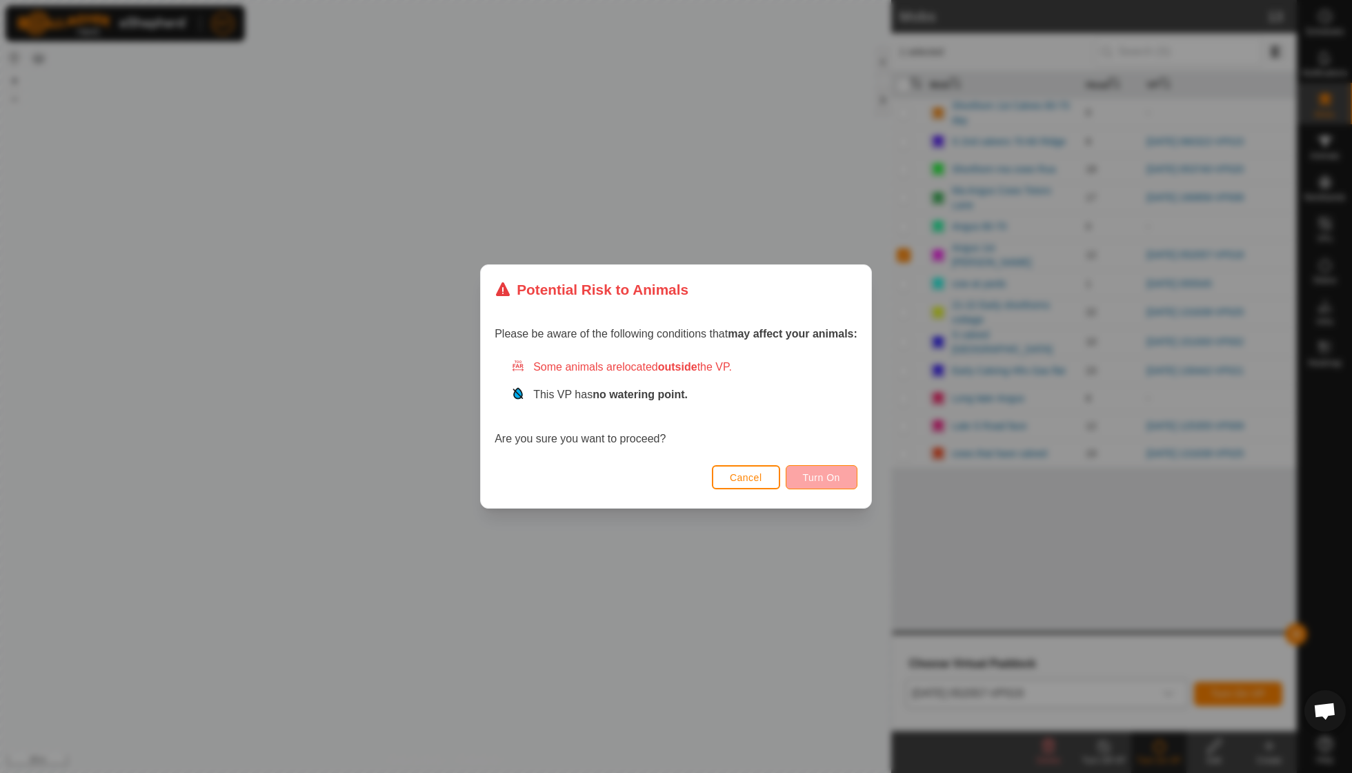
click at [822, 468] on button "Turn On" at bounding box center [822, 477] width 72 height 24
